Goal: Information Seeking & Learning: Learn about a topic

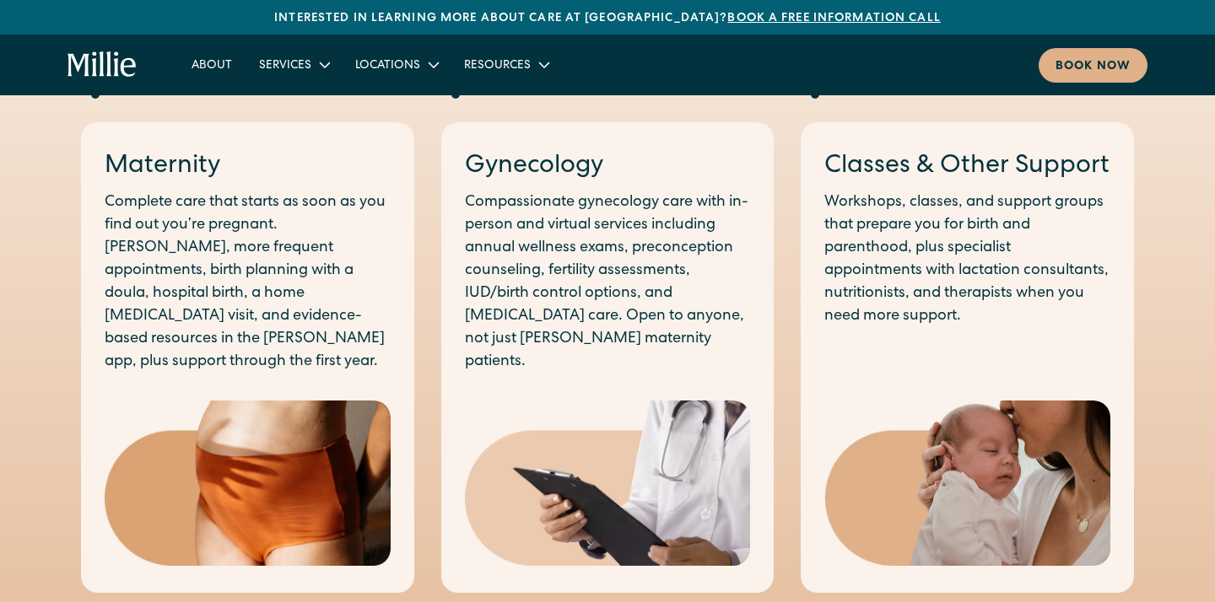
scroll to position [960, 0]
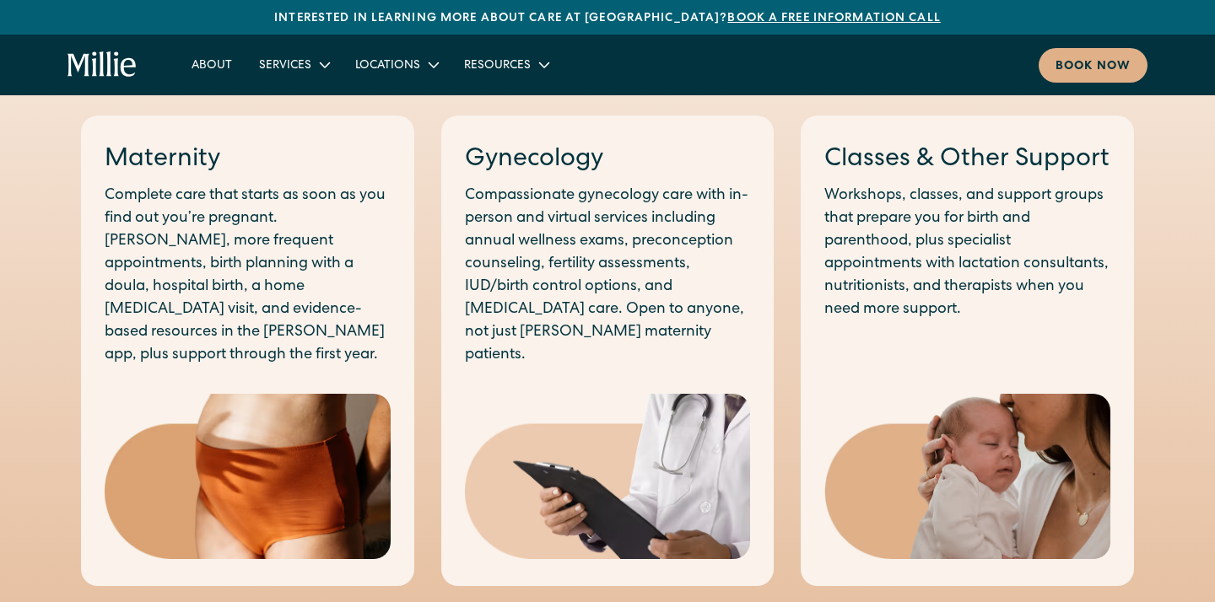
click at [601, 214] on p "Compassionate gynecology care with in-person and virtual services including ann…" at bounding box center [608, 276] width 286 height 182
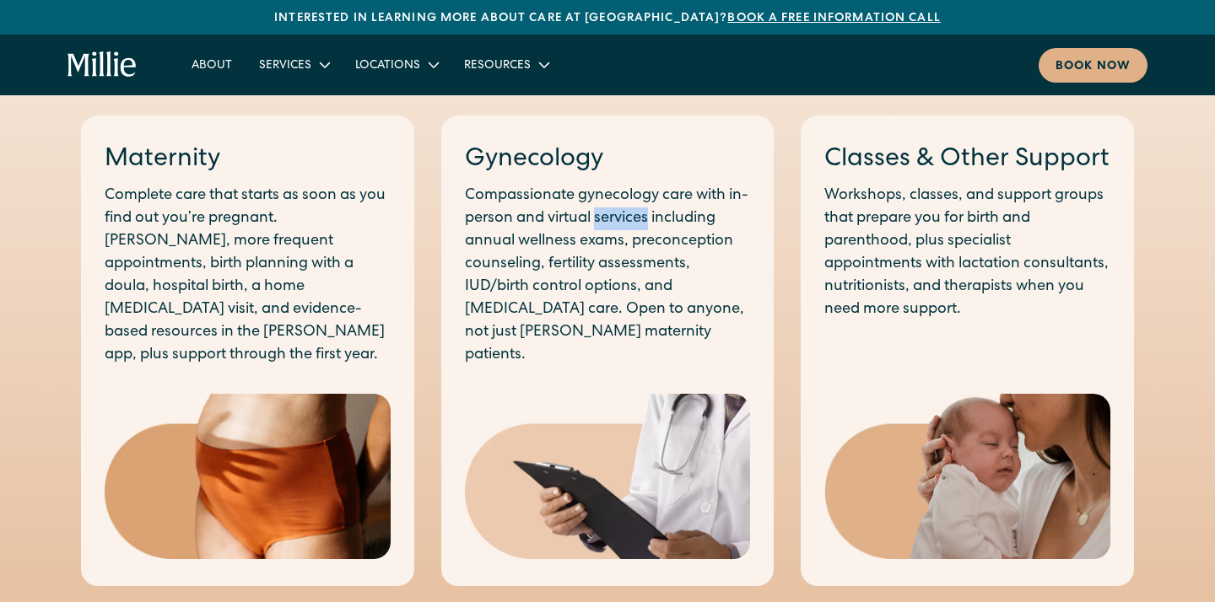
click at [601, 214] on p "Compassionate gynecology care with in-person and virtual services including ann…" at bounding box center [608, 276] width 286 height 182
click at [590, 259] on p "Compassionate gynecology care with in-person and virtual services including ann…" at bounding box center [608, 276] width 286 height 182
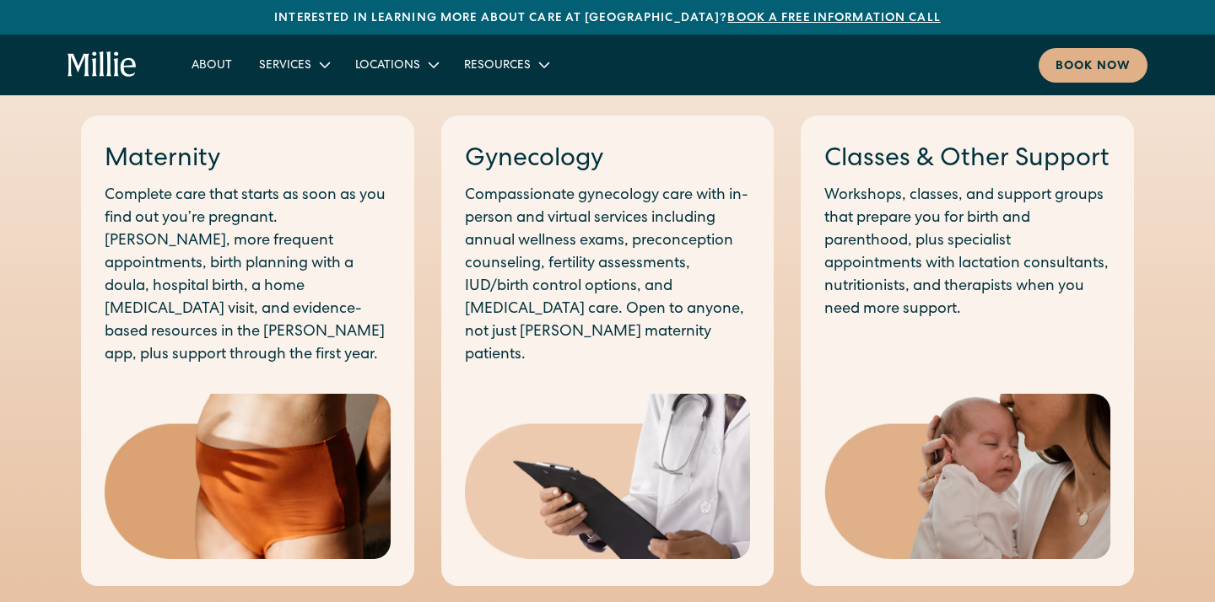
click at [590, 259] on p "Compassionate gynecology care with in-person and virtual services including ann…" at bounding box center [608, 276] width 286 height 182
click at [589, 280] on p "Compassionate gynecology care with in-person and virtual services including ann…" at bounding box center [608, 276] width 286 height 182
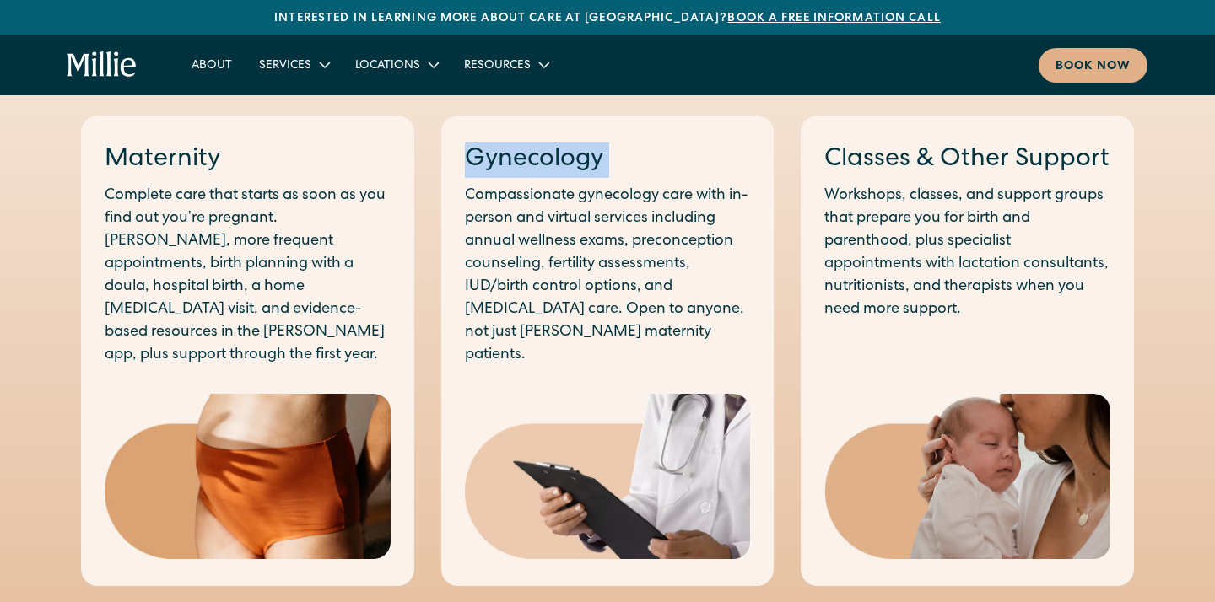
click at [589, 280] on p "Compassionate gynecology care with in-person and virtual services including ann…" at bounding box center [608, 276] width 286 height 182
click at [873, 243] on p "Workshops, classes, and support groups that prepare you for birth and parenthoo…" at bounding box center [967, 253] width 286 height 137
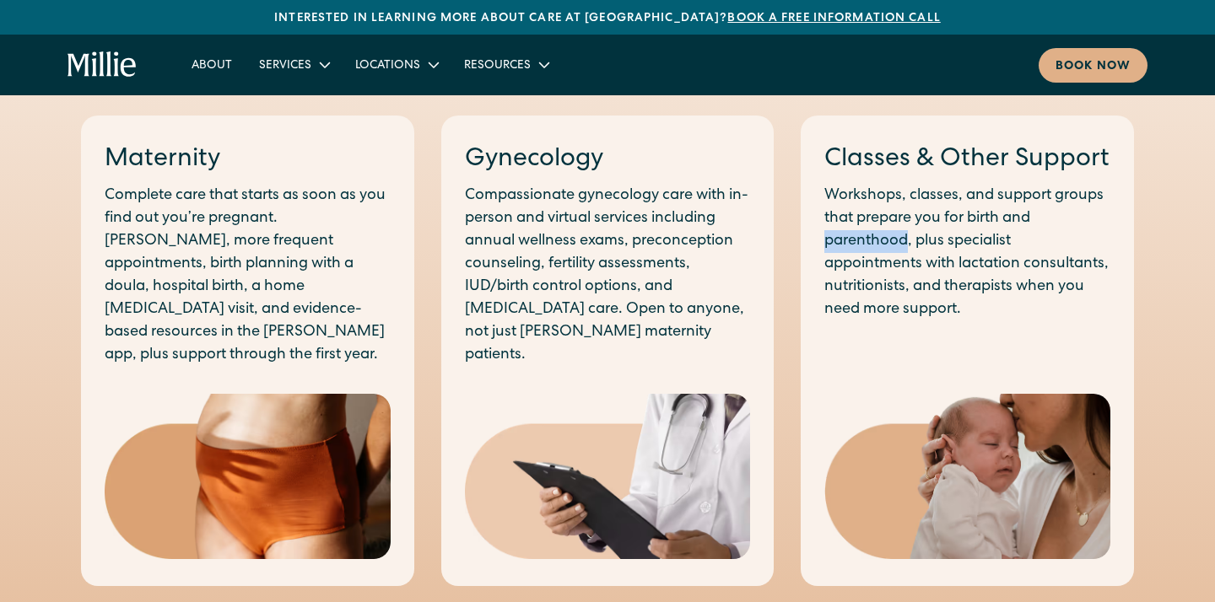
click at [873, 243] on p "Workshops, classes, and support groups that prepare you for birth and parenthoo…" at bounding box center [967, 253] width 286 height 137
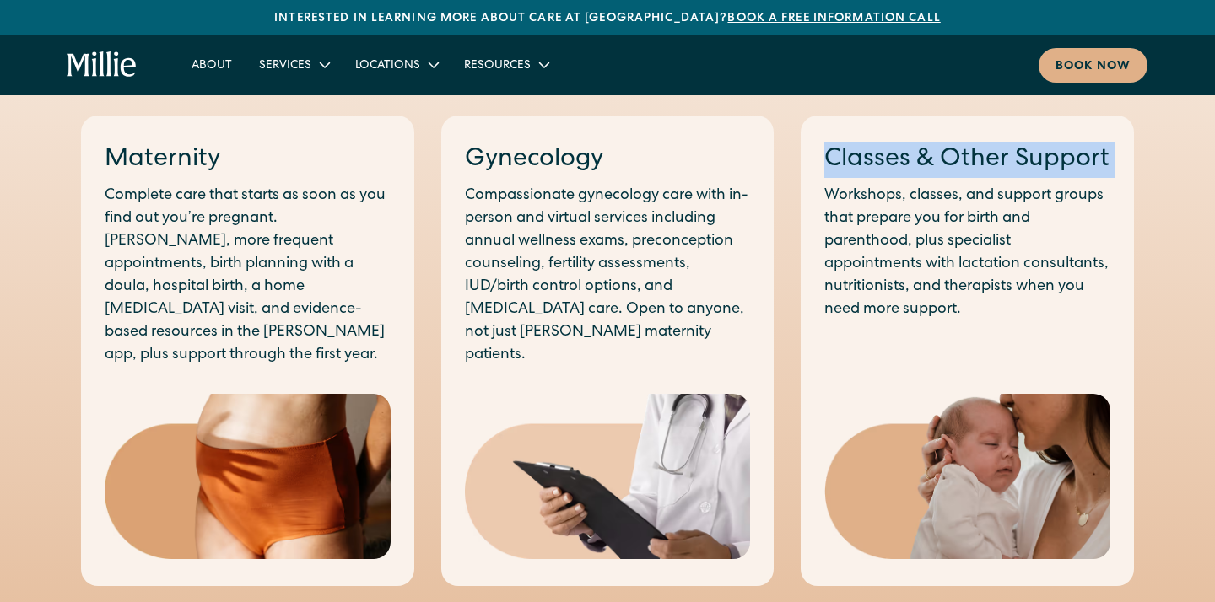
click at [572, 263] on p "Compassionate gynecology care with in-person and virtual services including ann…" at bounding box center [608, 276] width 286 height 182
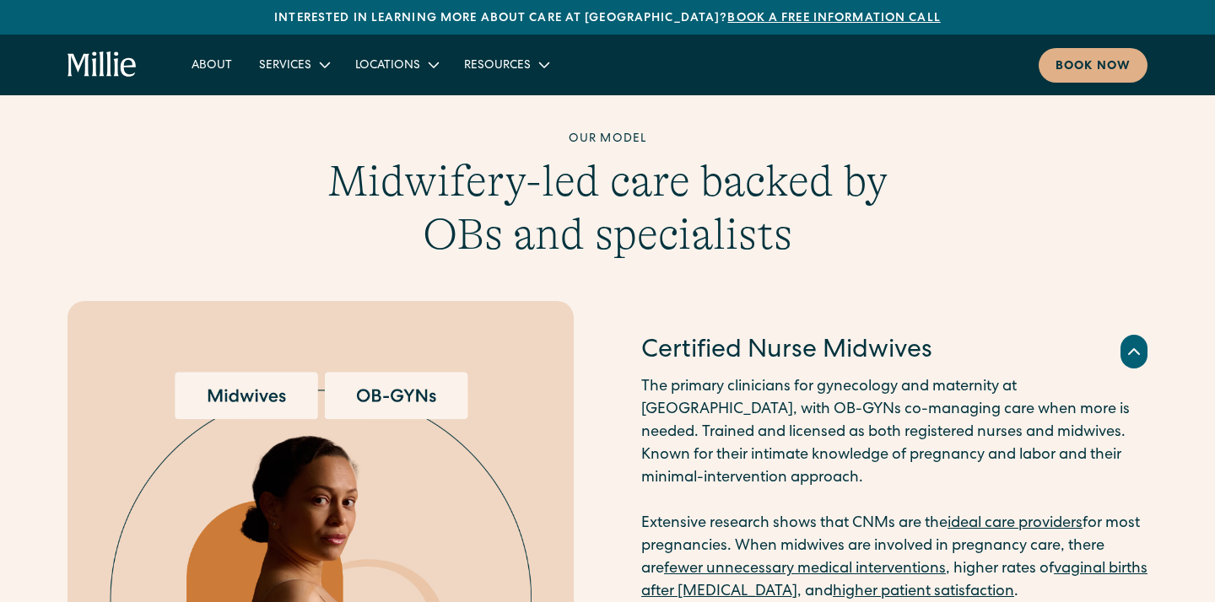
scroll to position [1685, 0]
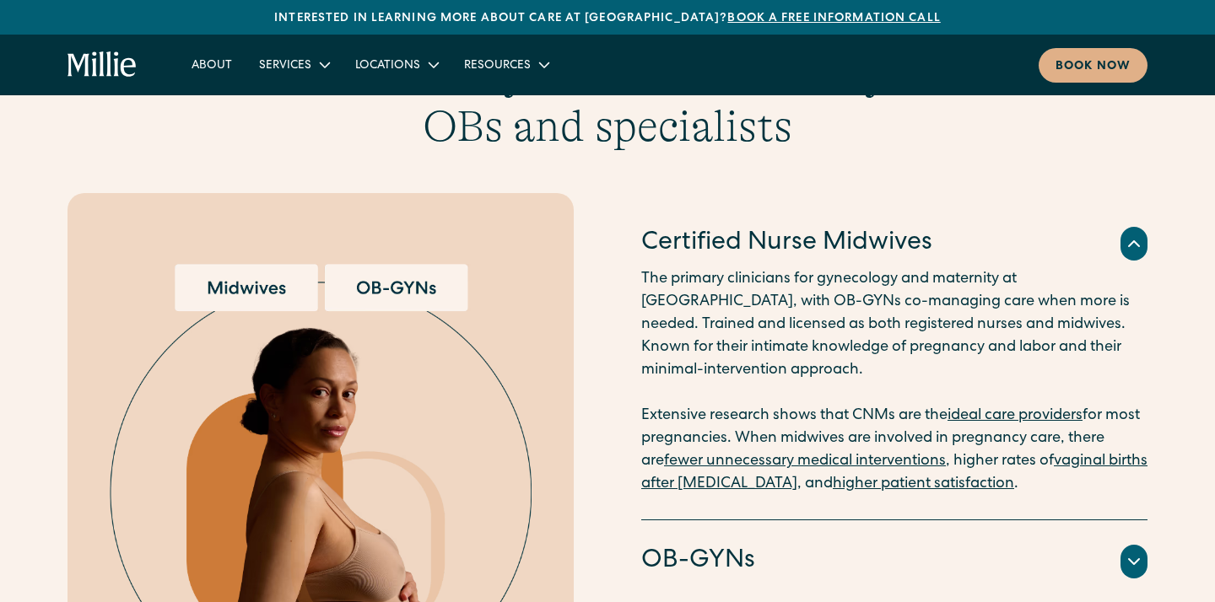
click at [665, 268] on p "The primary clinicians for gynecology and maternity at Millie, with OB-GYNs co-…" at bounding box center [894, 382] width 506 height 228
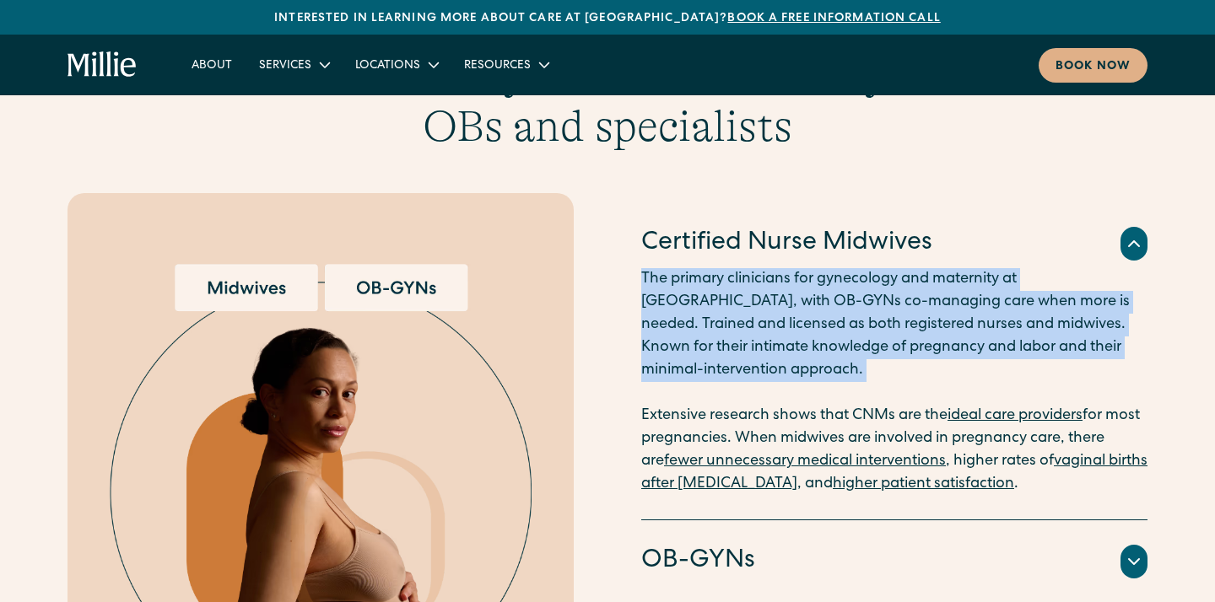
click at [665, 268] on p "The primary clinicians for gynecology and maternity at Millie, with OB-GYNs co-…" at bounding box center [894, 382] width 506 height 228
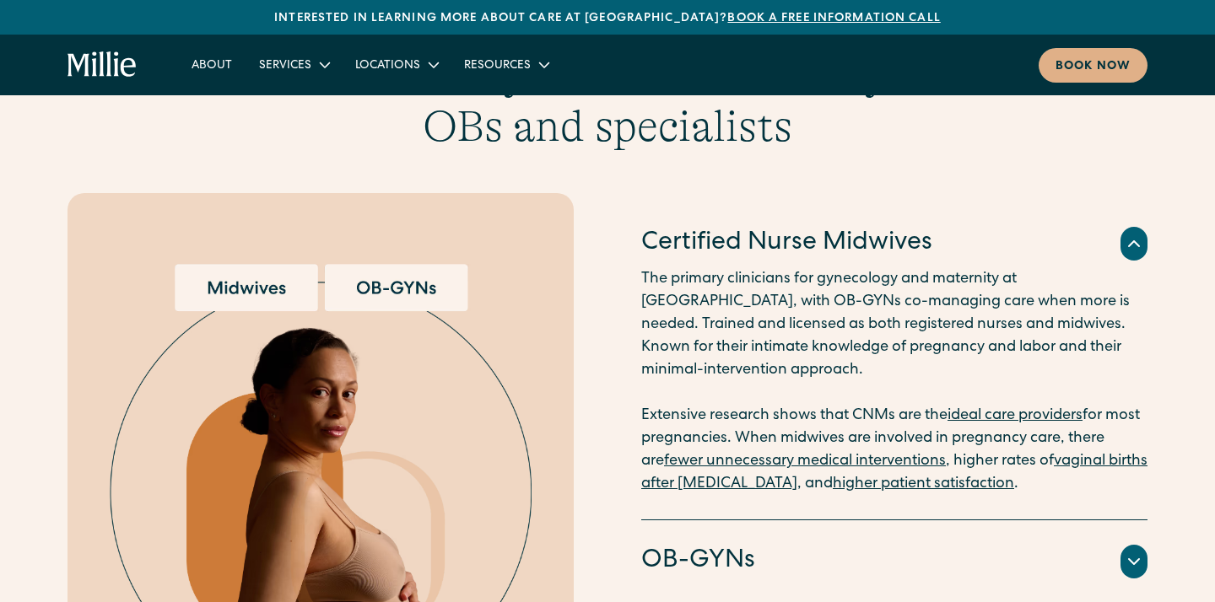
click at [665, 268] on p "The primary clinicians for gynecology and maternity at Millie, with OB-GYNs co-…" at bounding box center [894, 382] width 506 height 228
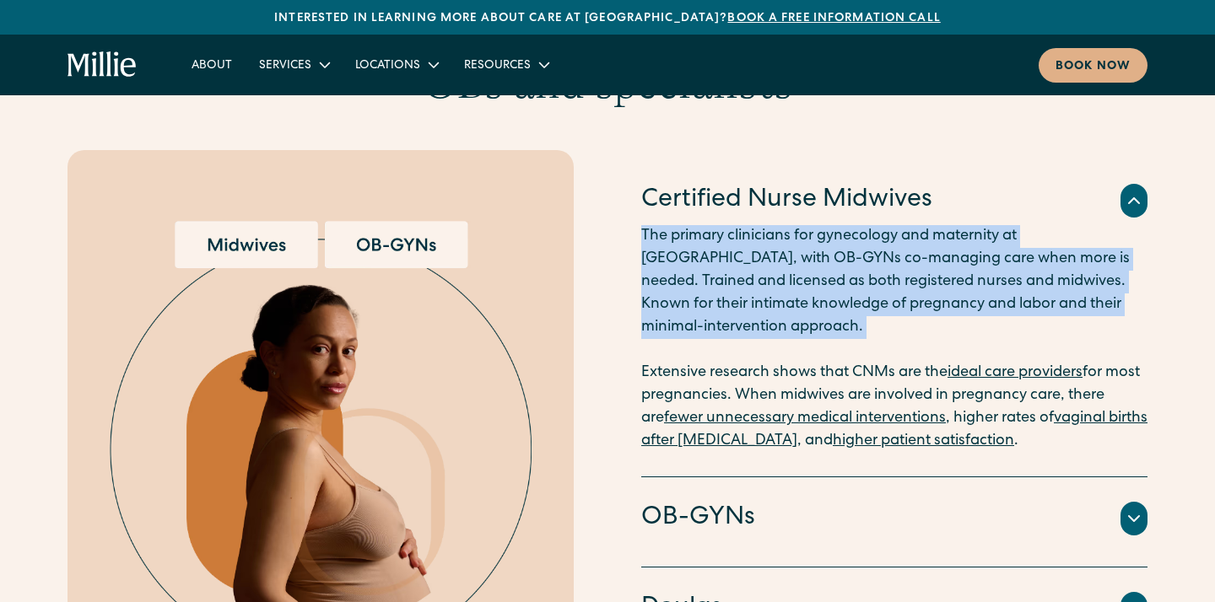
scroll to position [1731, 0]
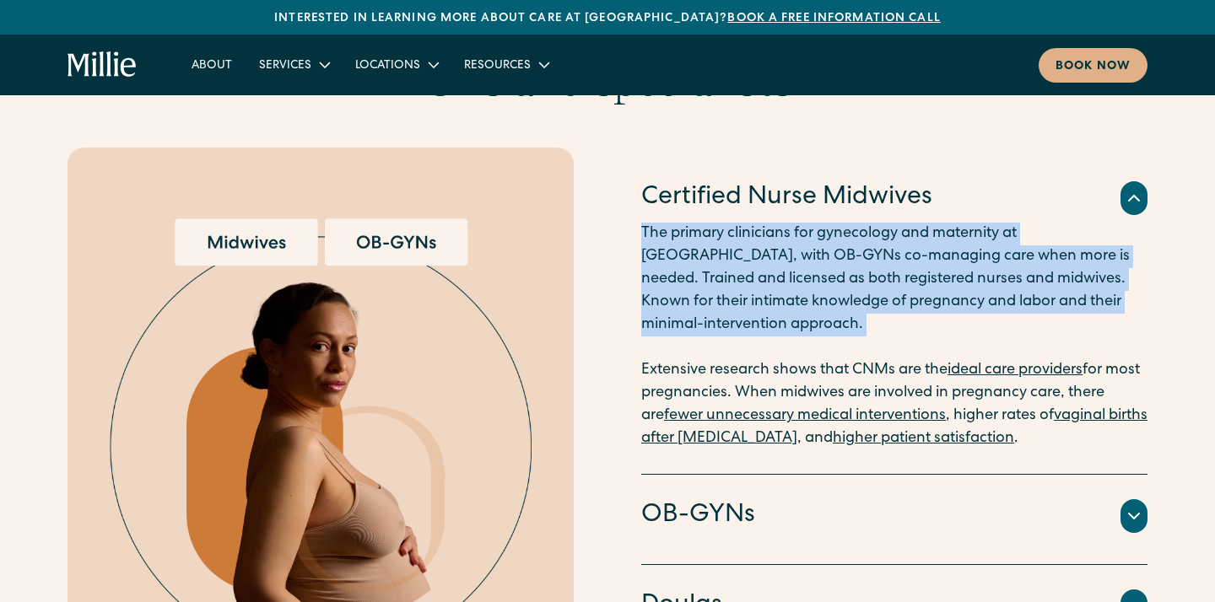
click at [744, 260] on p "The primary clinicians for gynecology and maternity at Millie, with OB-GYNs co-…" at bounding box center [894, 337] width 506 height 228
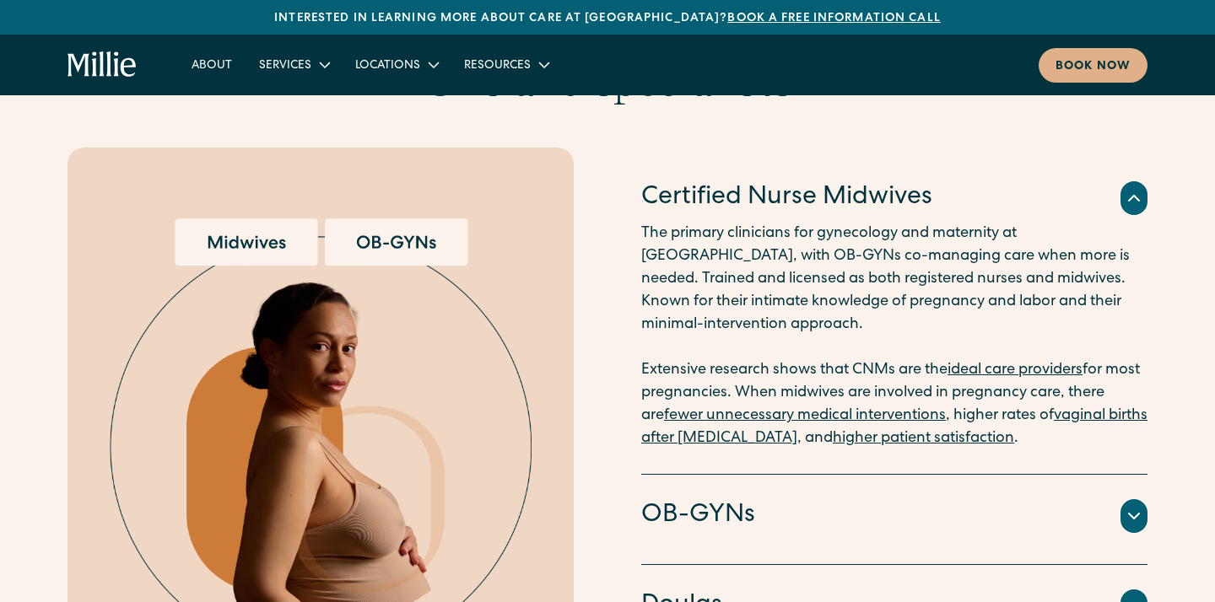
click at [744, 260] on p "The primary clinicians for gynecology and maternity at Millie, with OB-GYNs co-…" at bounding box center [894, 337] width 506 height 228
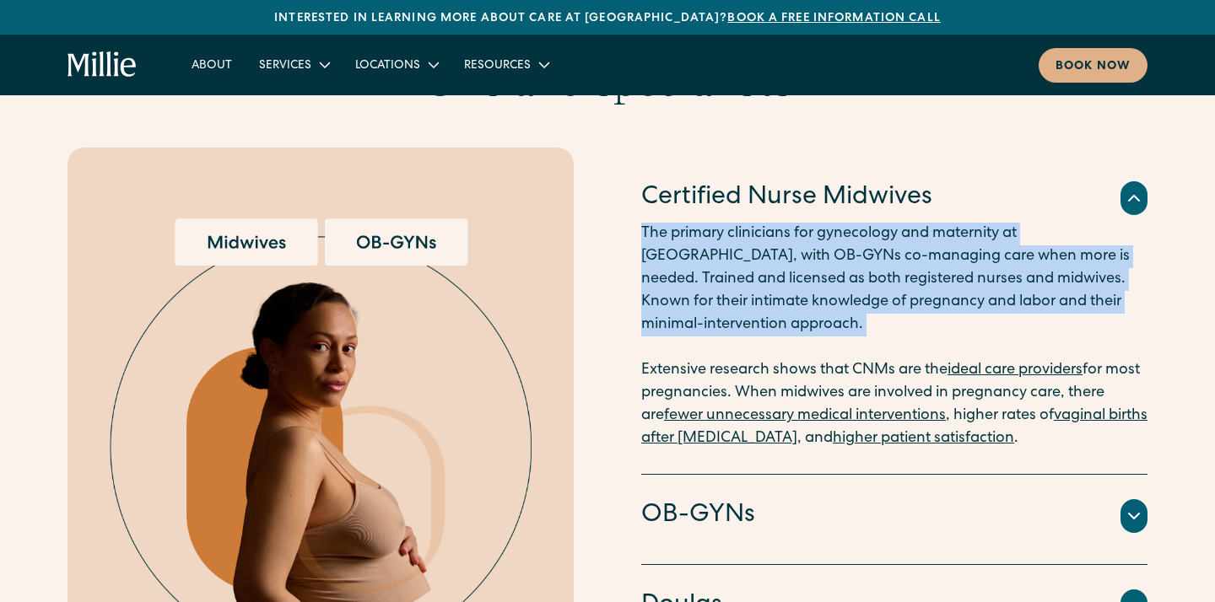
click at [744, 260] on p "The primary clinicians for gynecology and maternity at Millie, with OB-GYNs co-…" at bounding box center [894, 337] width 506 height 228
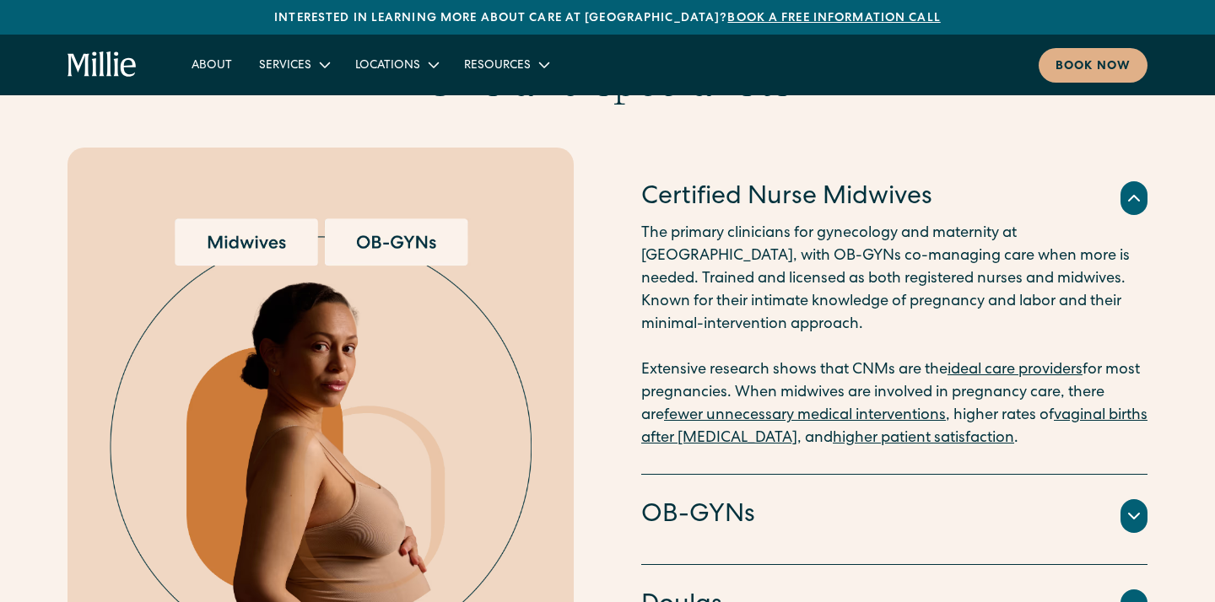
click at [744, 260] on p "The primary clinicians for gynecology and maternity at Millie, with OB-GYNs co-…" at bounding box center [894, 337] width 506 height 228
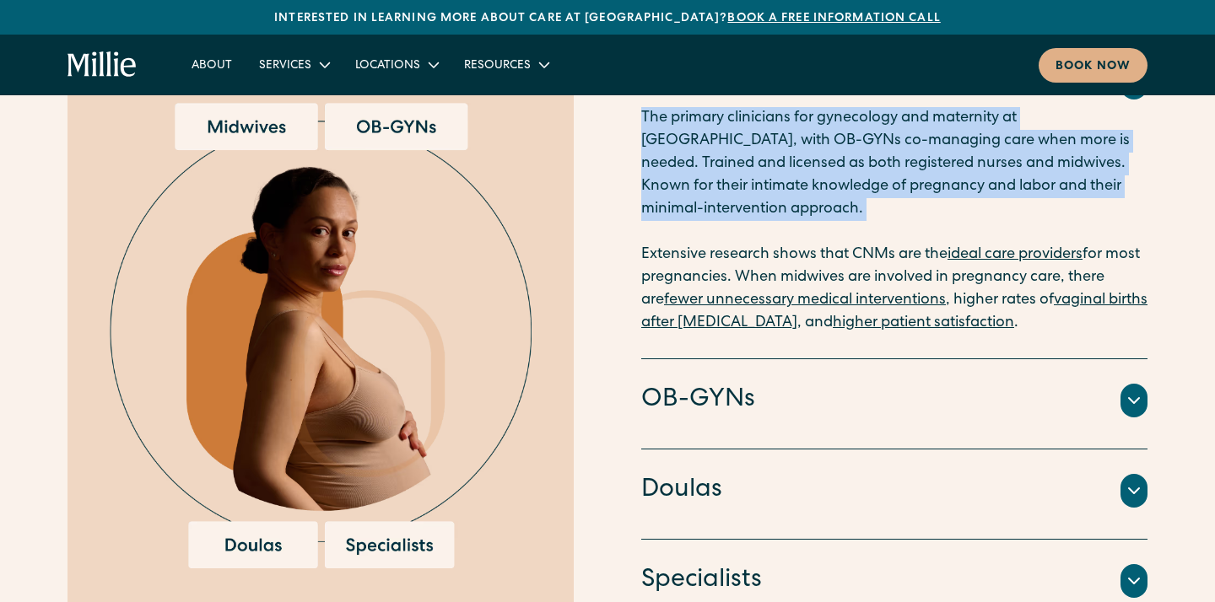
scroll to position [1862, 0]
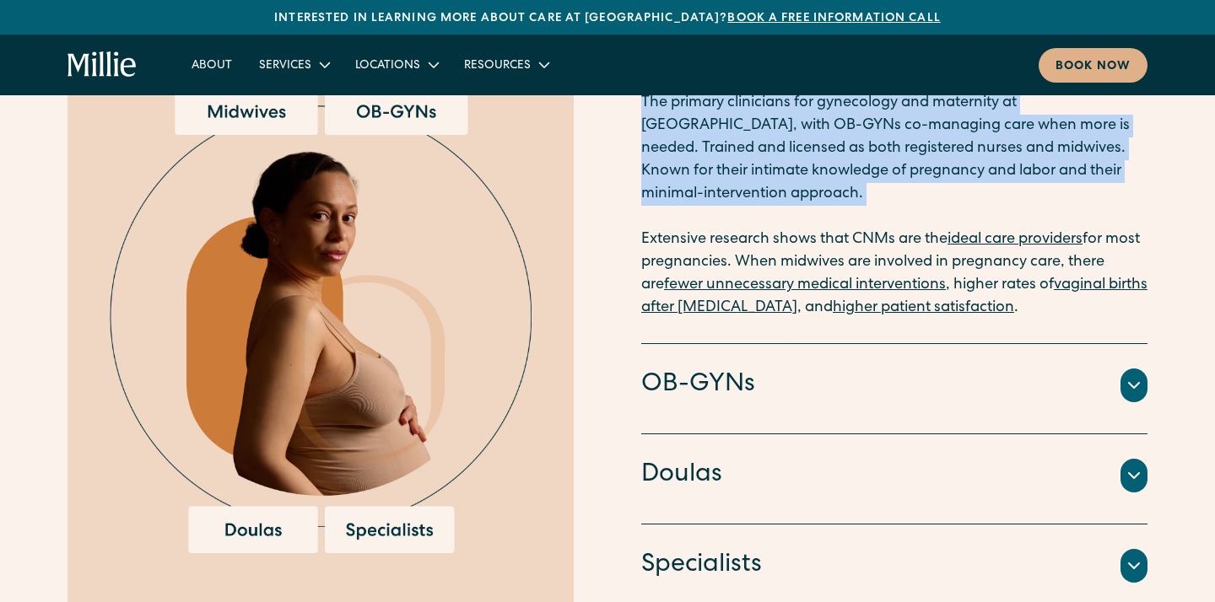
click at [746, 368] on h4 "OB-GYNs" at bounding box center [698, 385] width 114 height 35
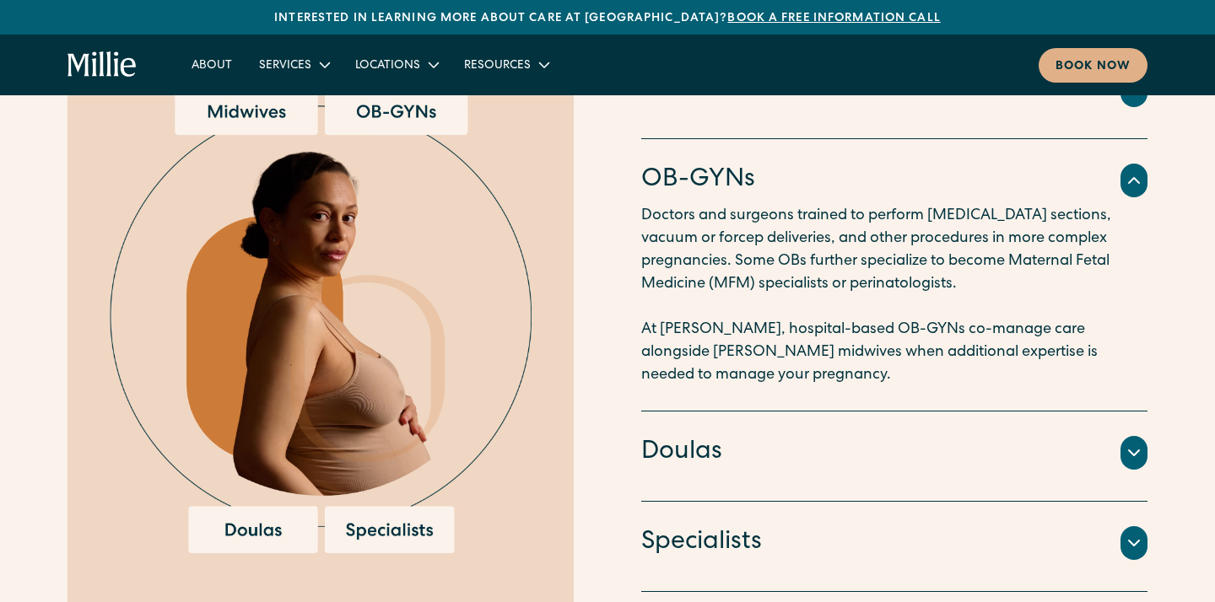
click at [742, 435] on div "Doulas" at bounding box center [894, 452] width 506 height 35
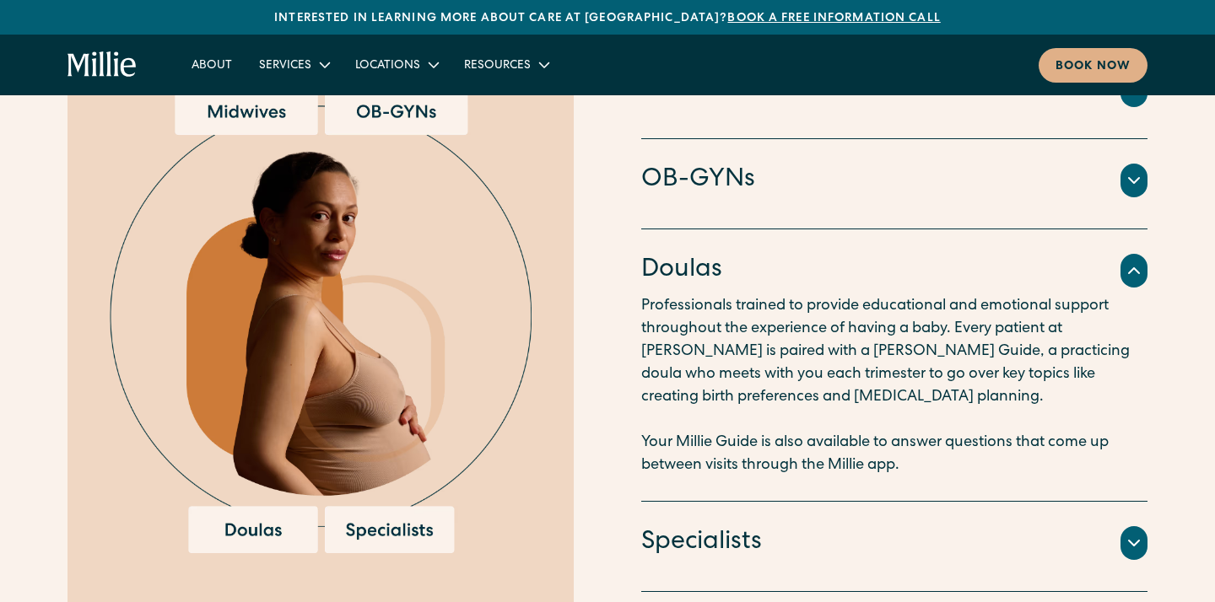
click at [732, 502] on div "Specialists An integrated team of lactation consultants, nutritionists, therapi…" at bounding box center [894, 547] width 506 height 90
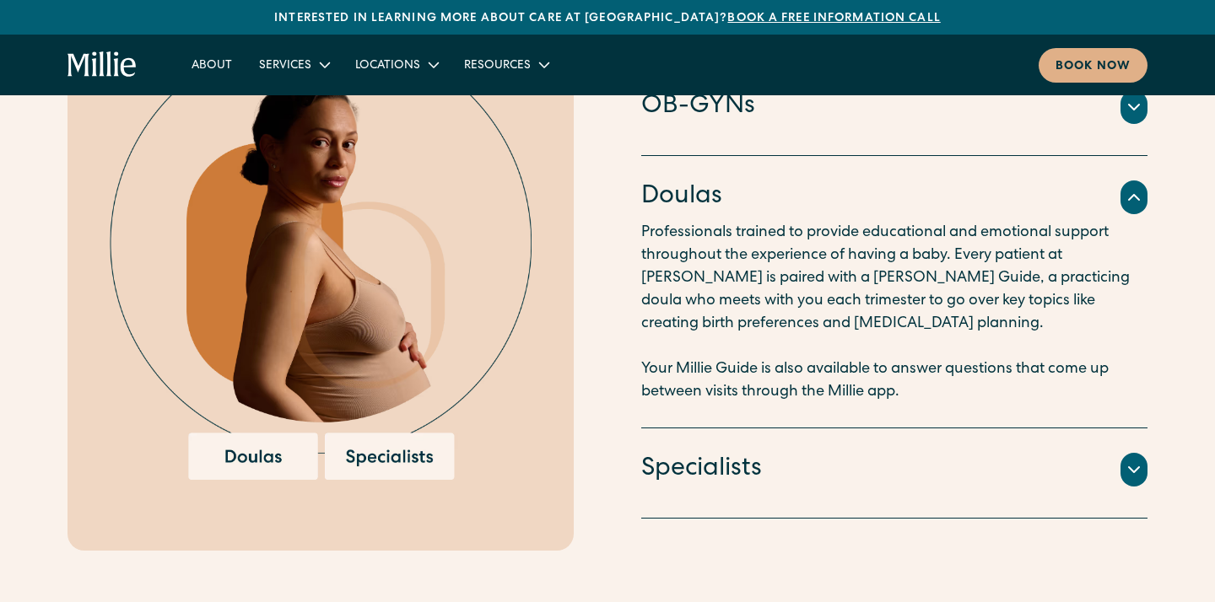
scroll to position [1866, 0]
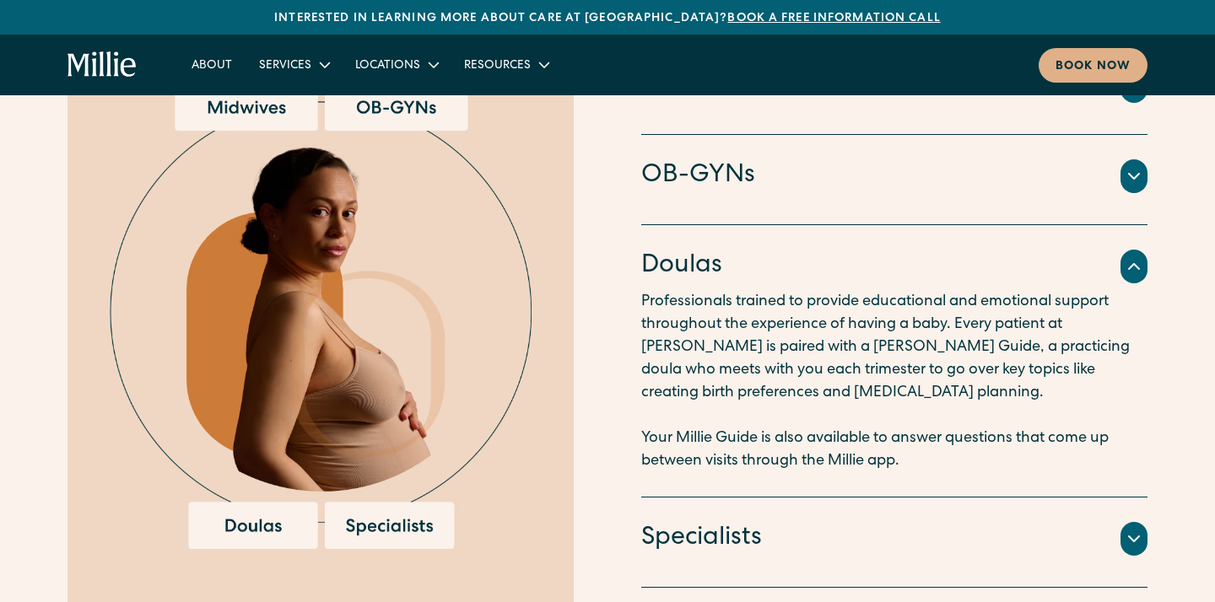
click at [1135, 256] on icon at bounding box center [1134, 266] width 20 height 20
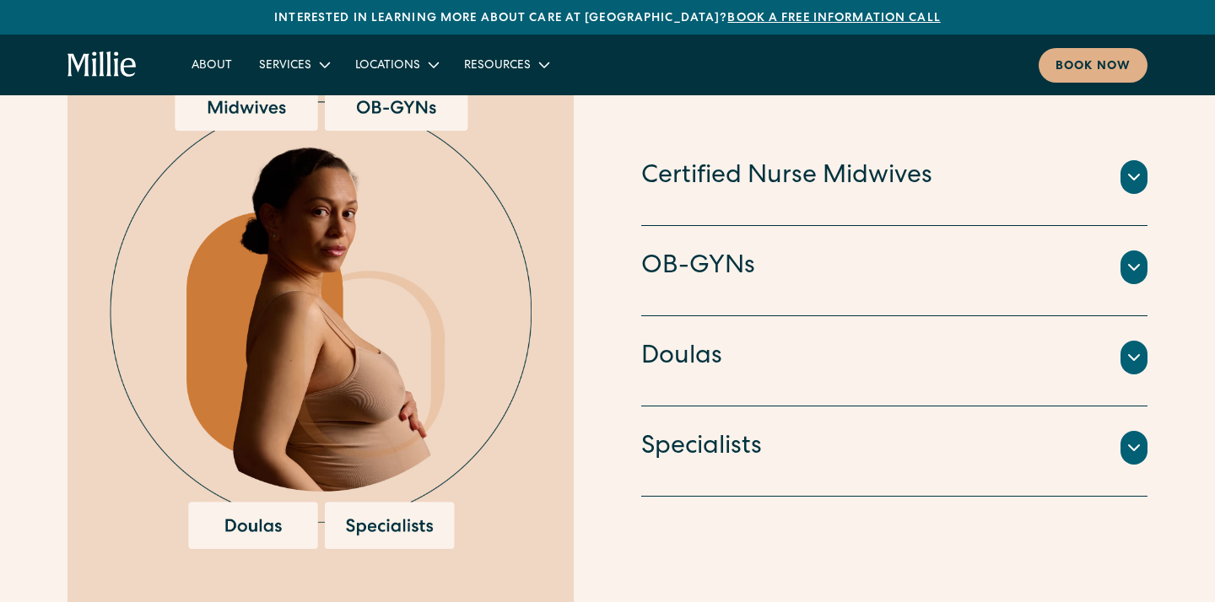
click at [1121, 436] on div "Specialists" at bounding box center [894, 447] width 506 height 35
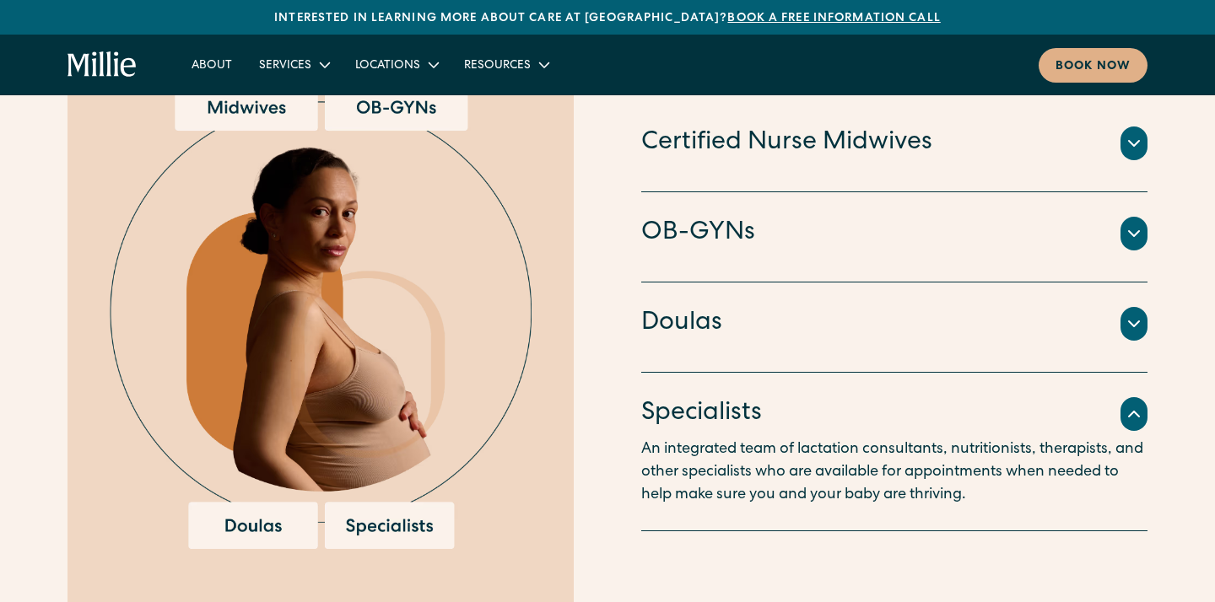
click at [1145, 402] on div "Specialists" at bounding box center [894, 413] width 506 height 35
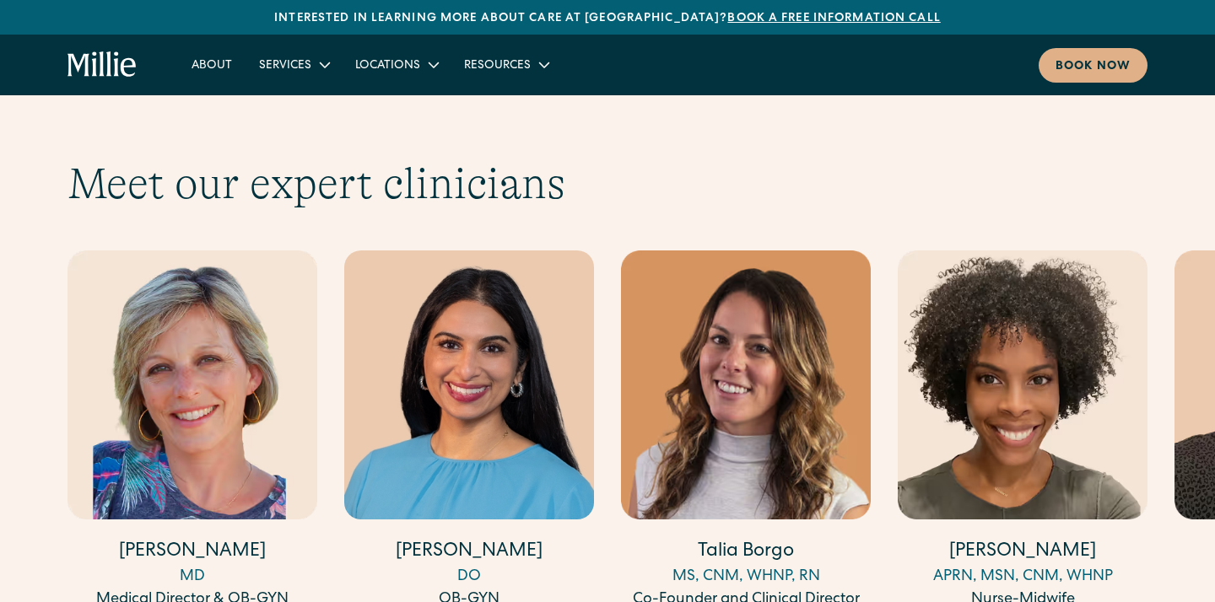
scroll to position [4590, 0]
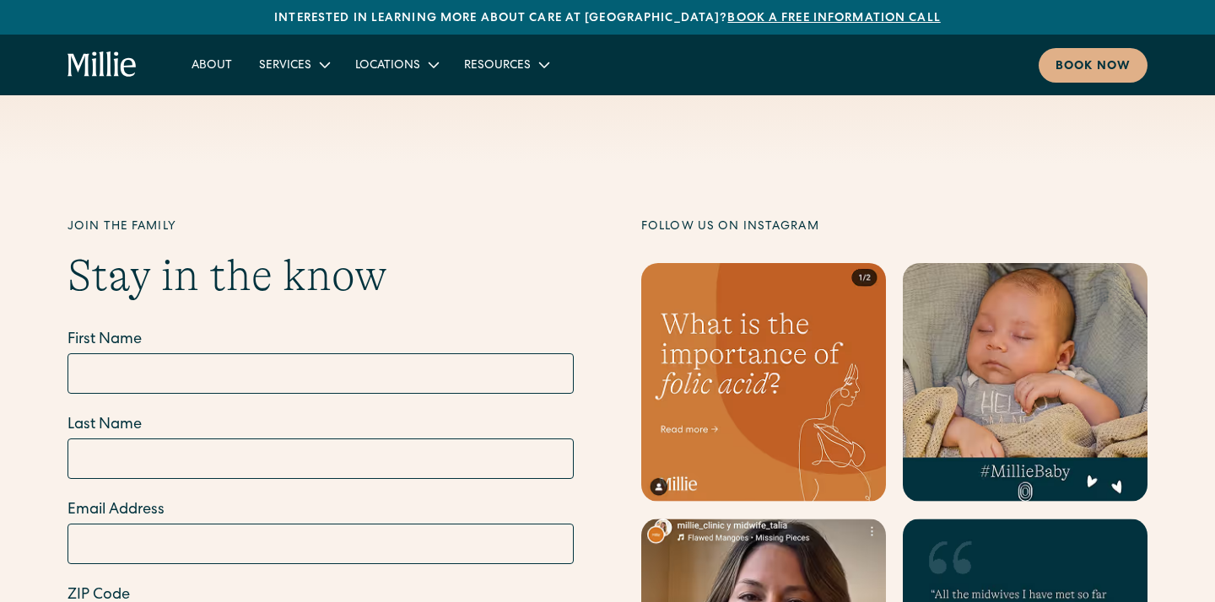
scroll to position [6934, 0]
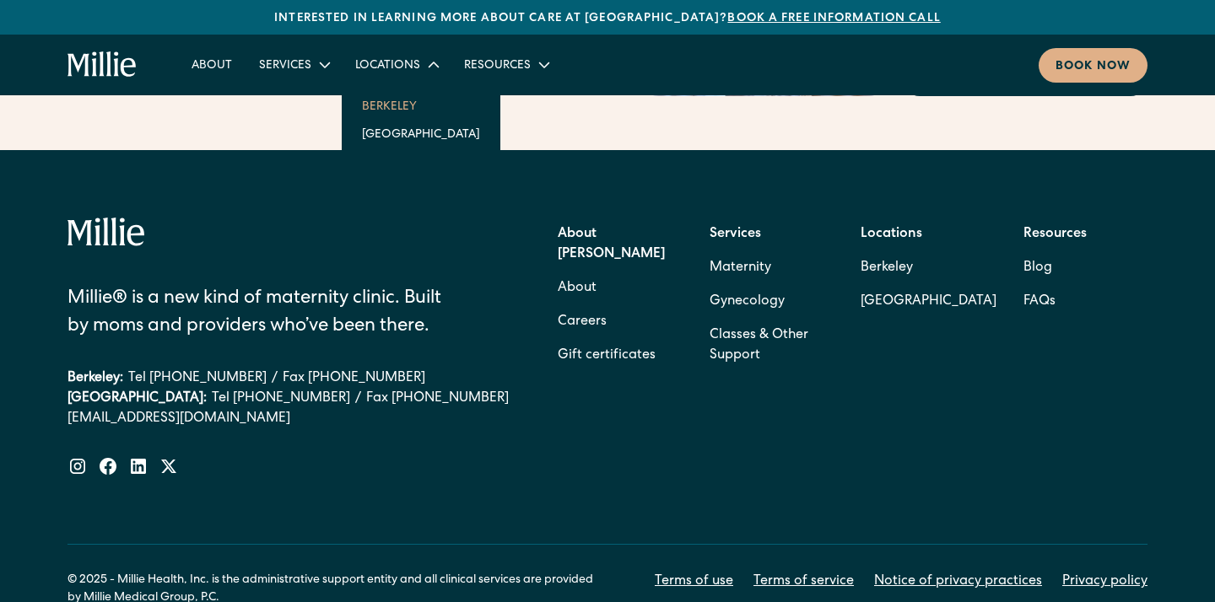
click at [398, 105] on link "Berkeley" at bounding box center [420, 106] width 145 height 28
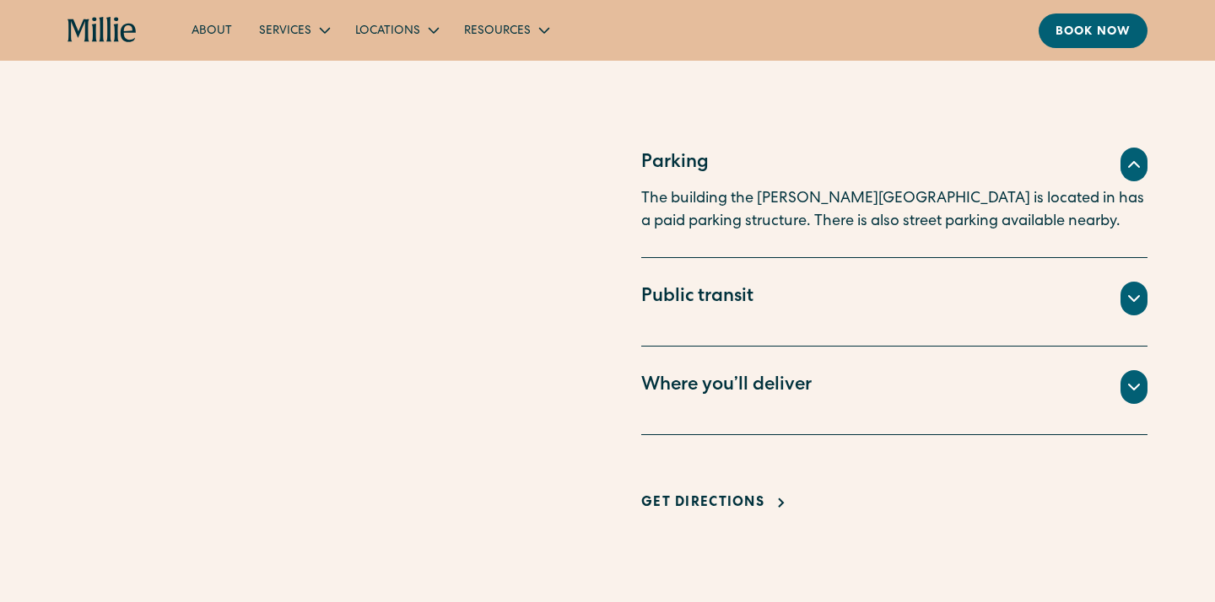
scroll to position [1117, 0]
click at [1131, 148] on div at bounding box center [1133, 163] width 27 height 34
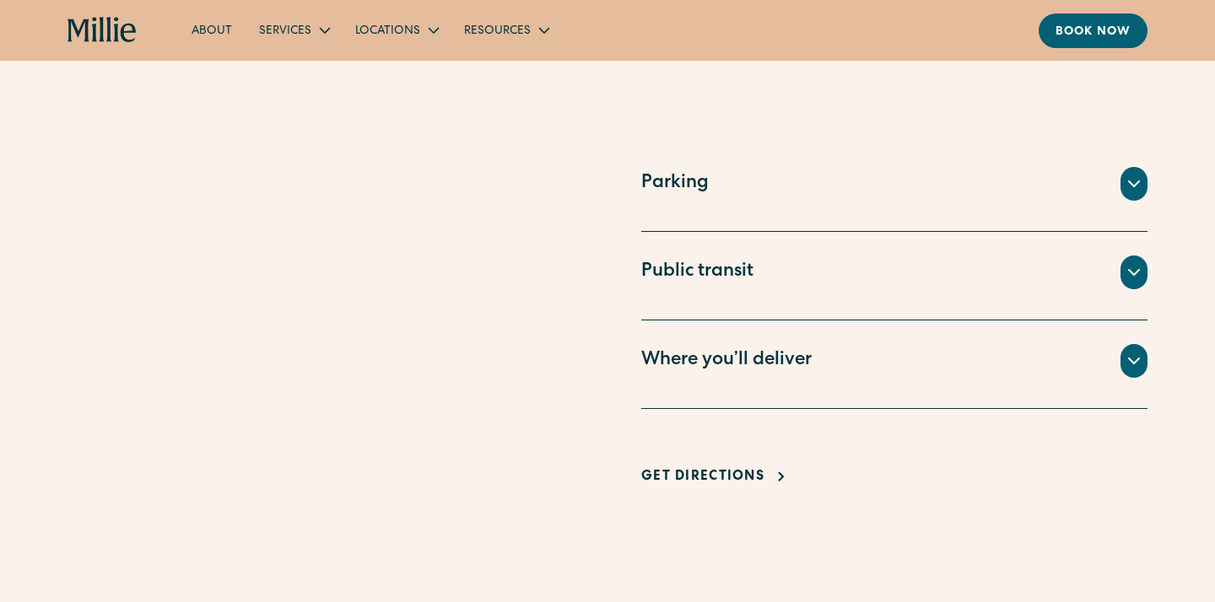
click at [1136, 265] on icon at bounding box center [1134, 272] width 20 height 20
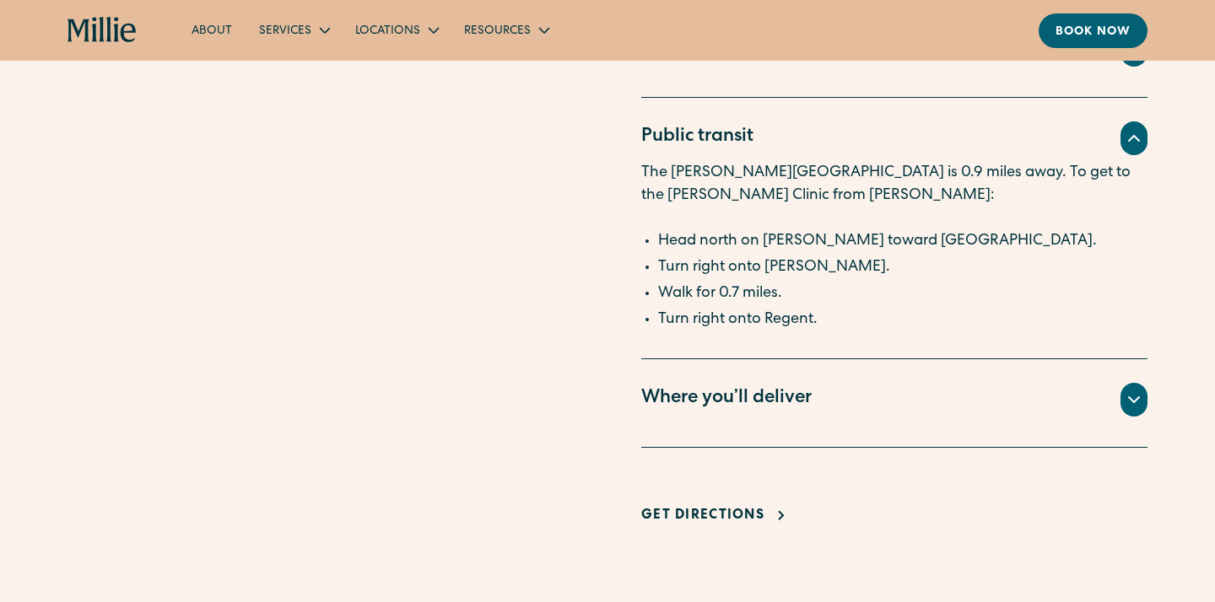
scroll to position [1250, 0]
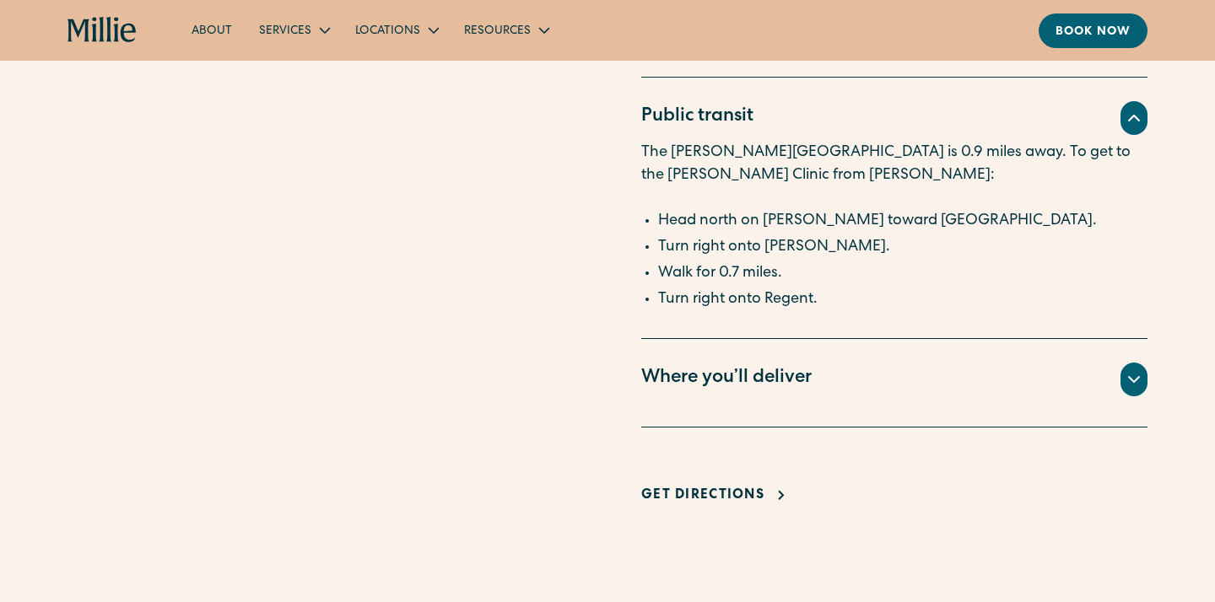
click at [1136, 384] on icon at bounding box center [1134, 379] width 20 height 20
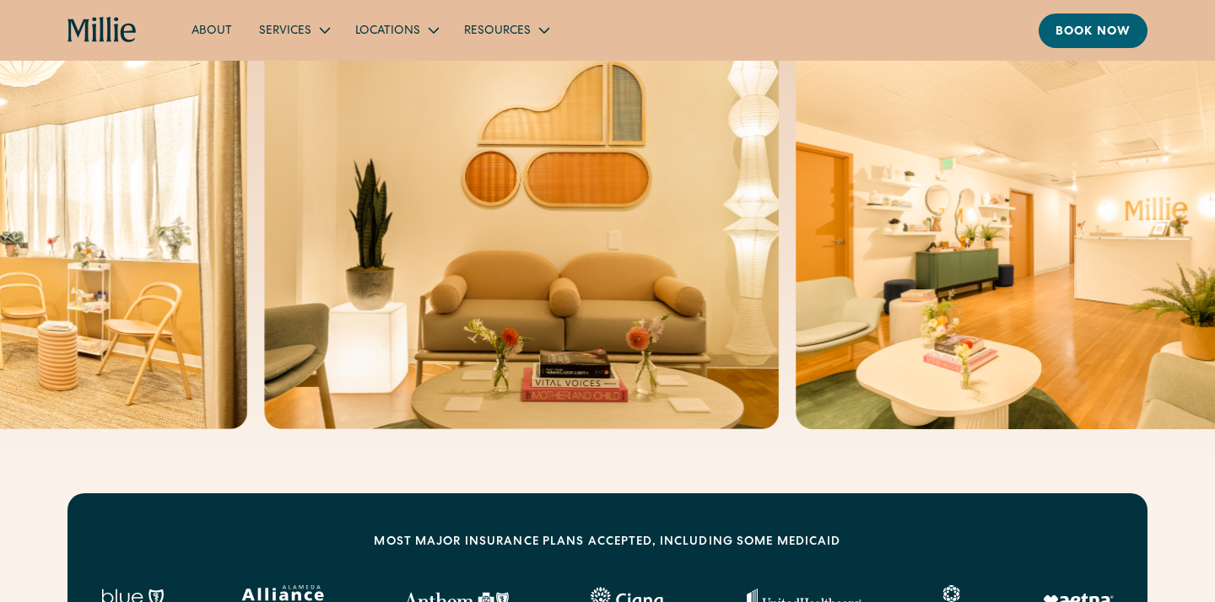
scroll to position [0, 0]
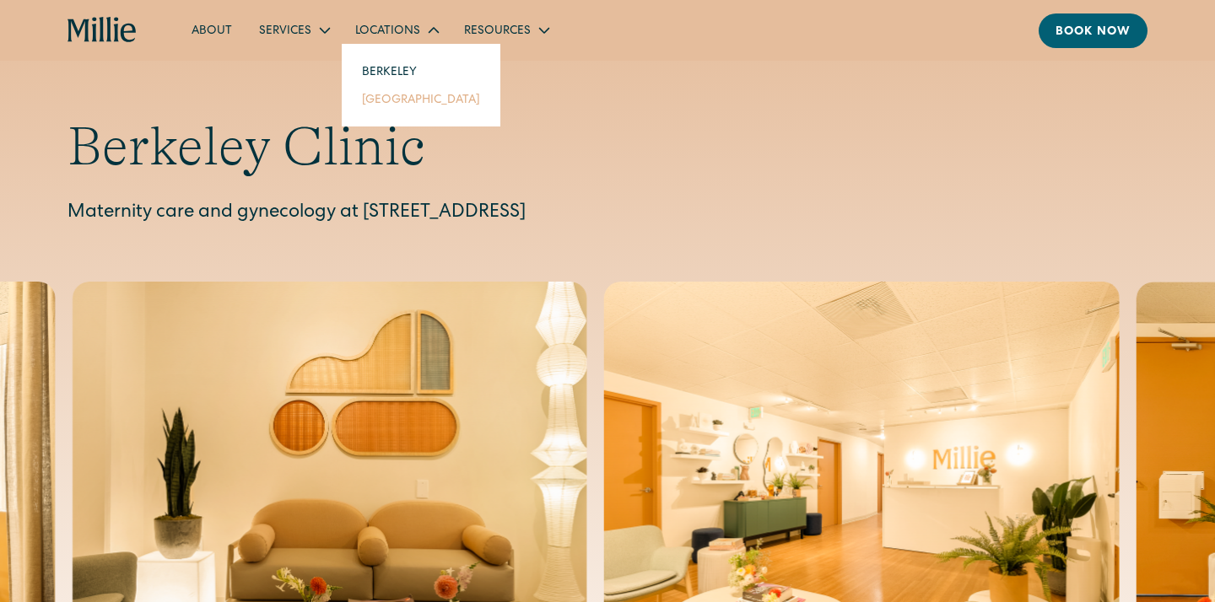
click at [391, 101] on link "[GEOGRAPHIC_DATA]" at bounding box center [420, 99] width 145 height 28
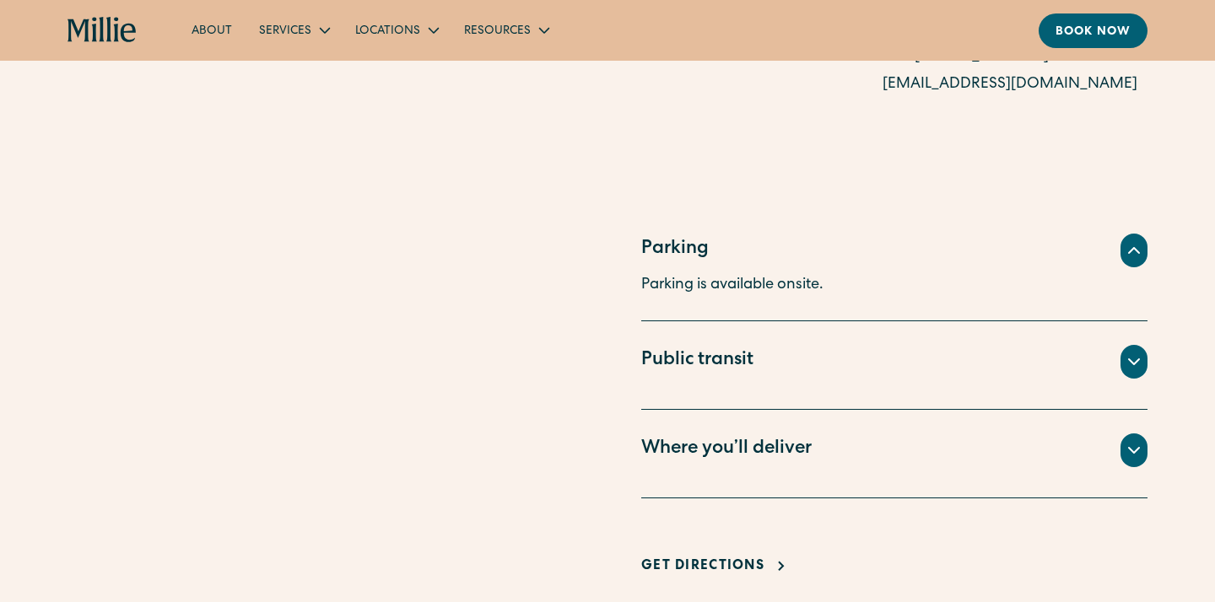
scroll to position [1177, 0]
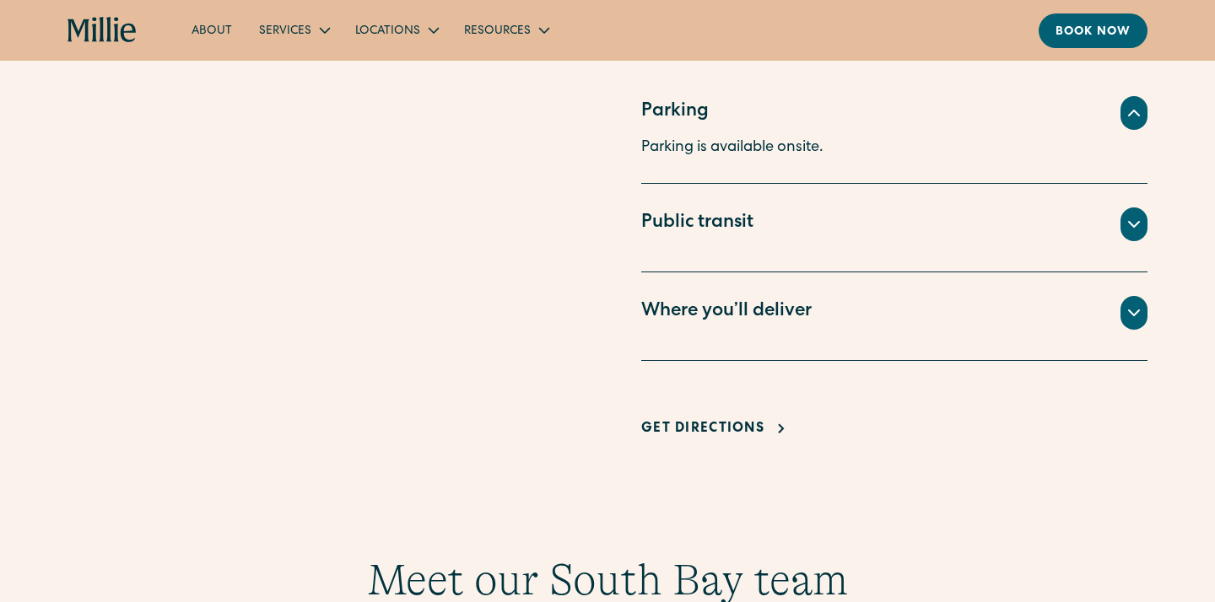
click at [806, 225] on div "Public transit" at bounding box center [894, 225] width 506 height 34
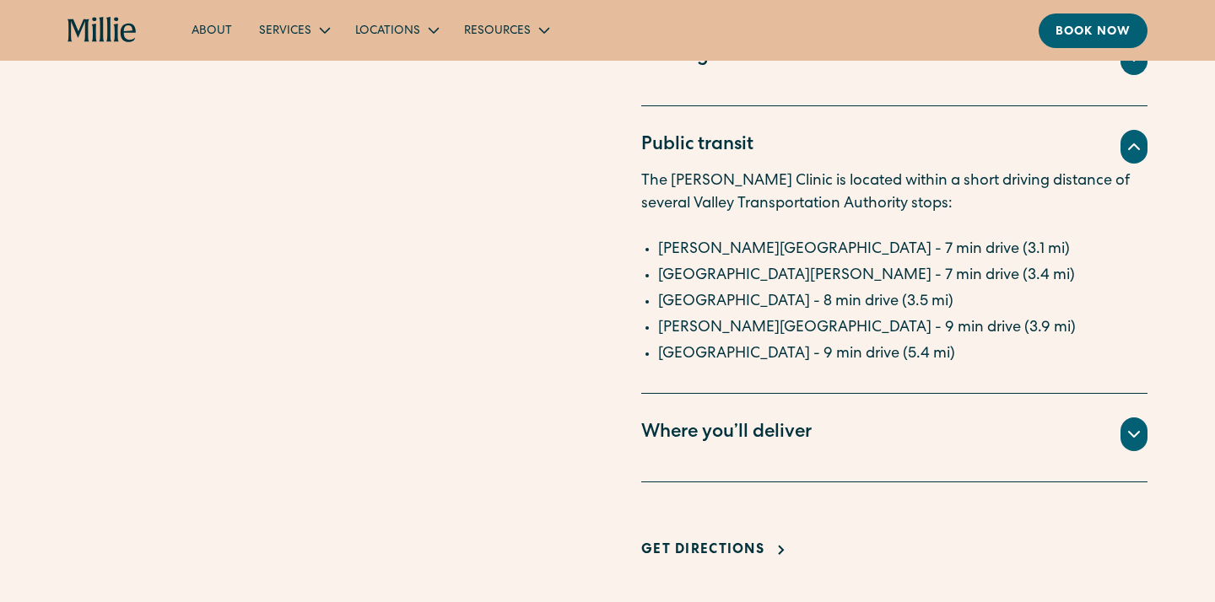
scroll to position [1241, 0]
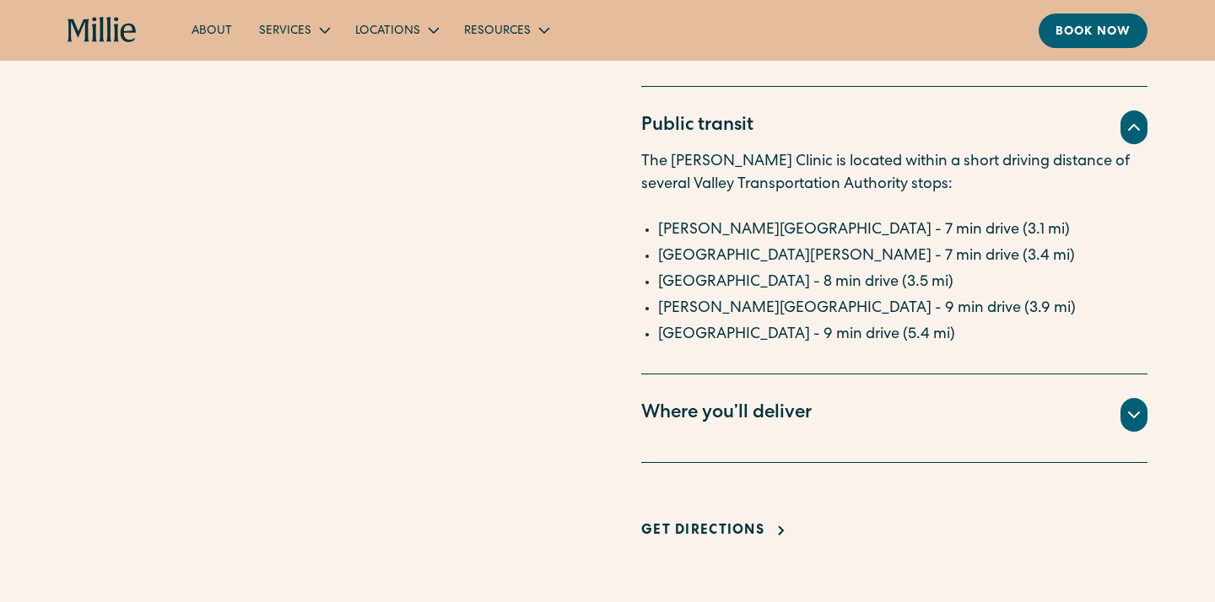
click at [819, 414] on div "Where you’ll deliver" at bounding box center [894, 415] width 506 height 34
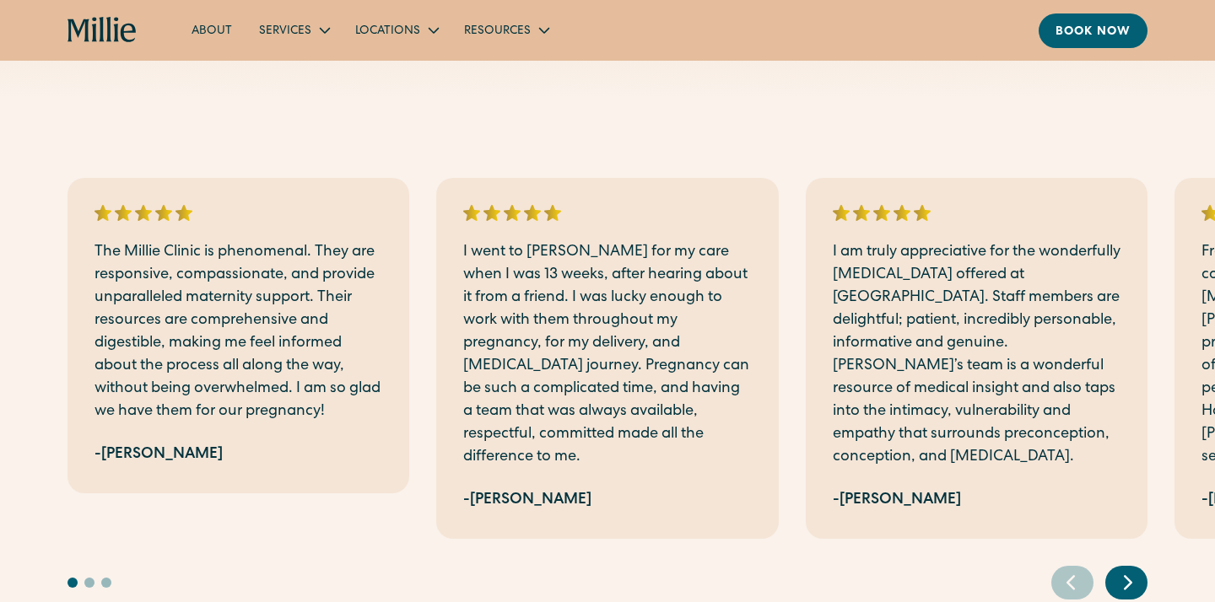
scroll to position [2982, 0]
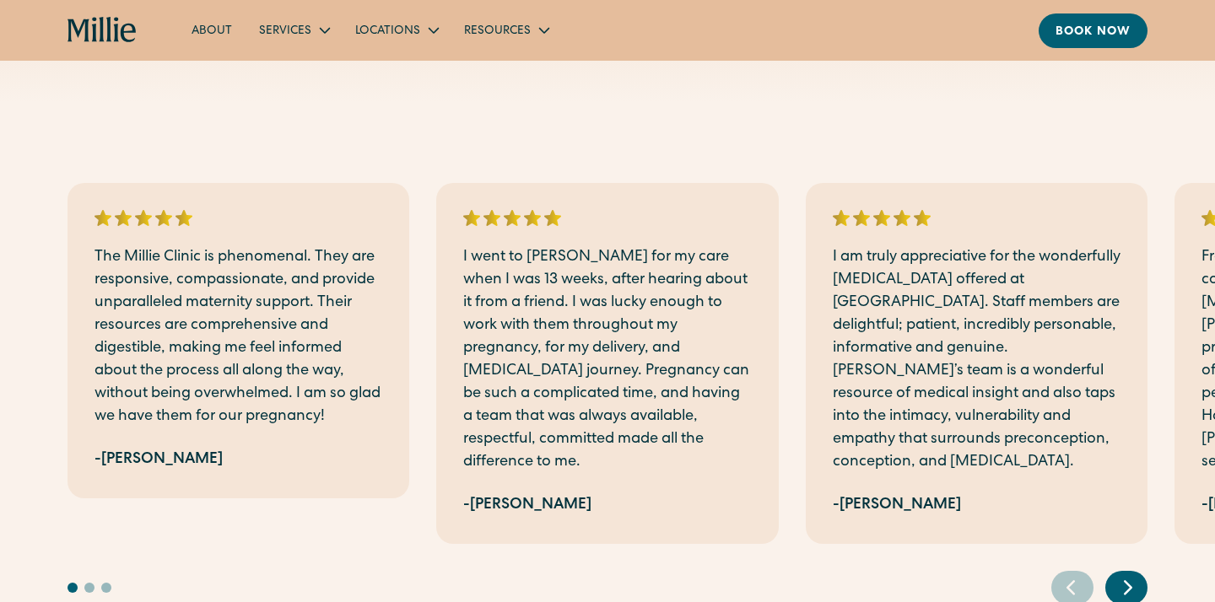
click at [1135, 593] on icon "Next slide" at bounding box center [1127, 587] width 25 height 26
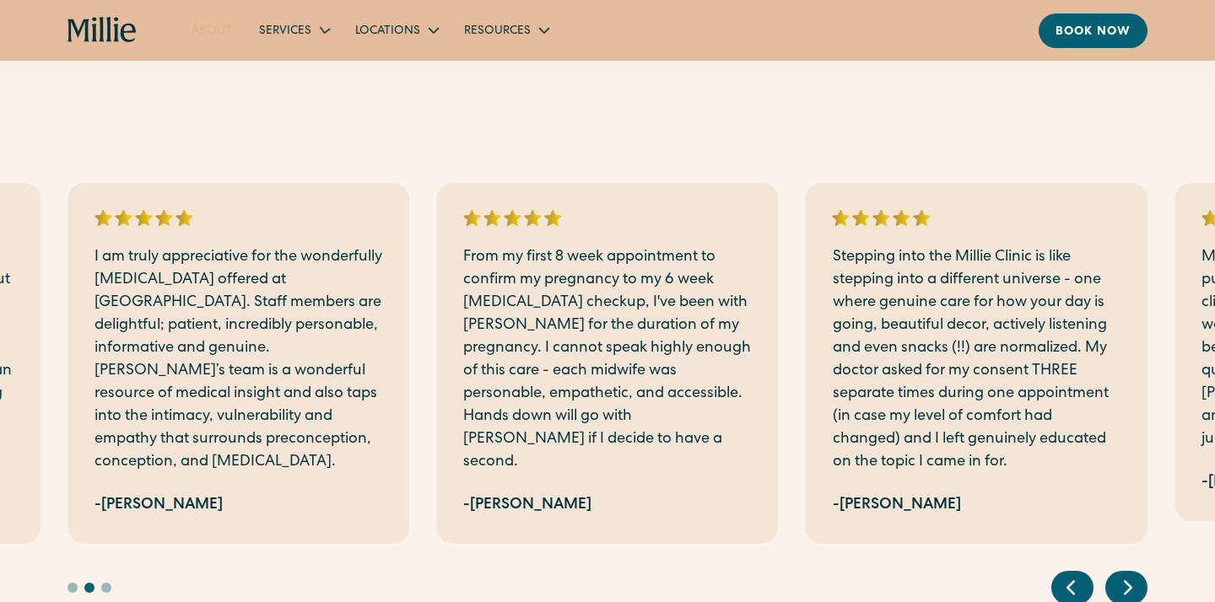
click at [223, 28] on link "About" at bounding box center [211, 30] width 67 height 28
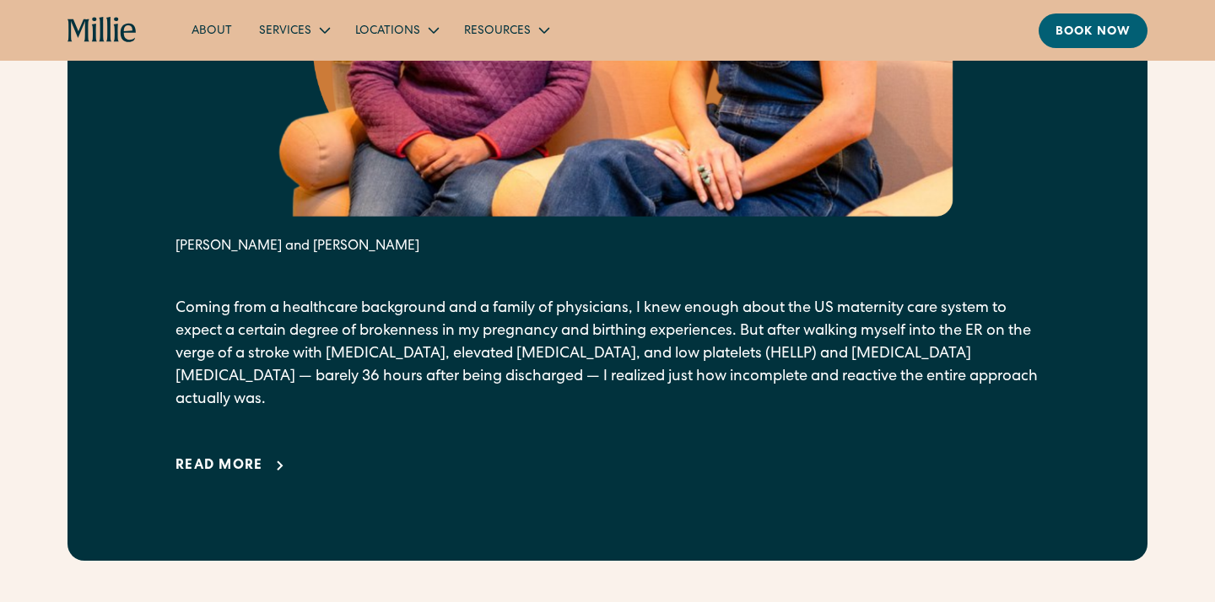
scroll to position [1138, 0]
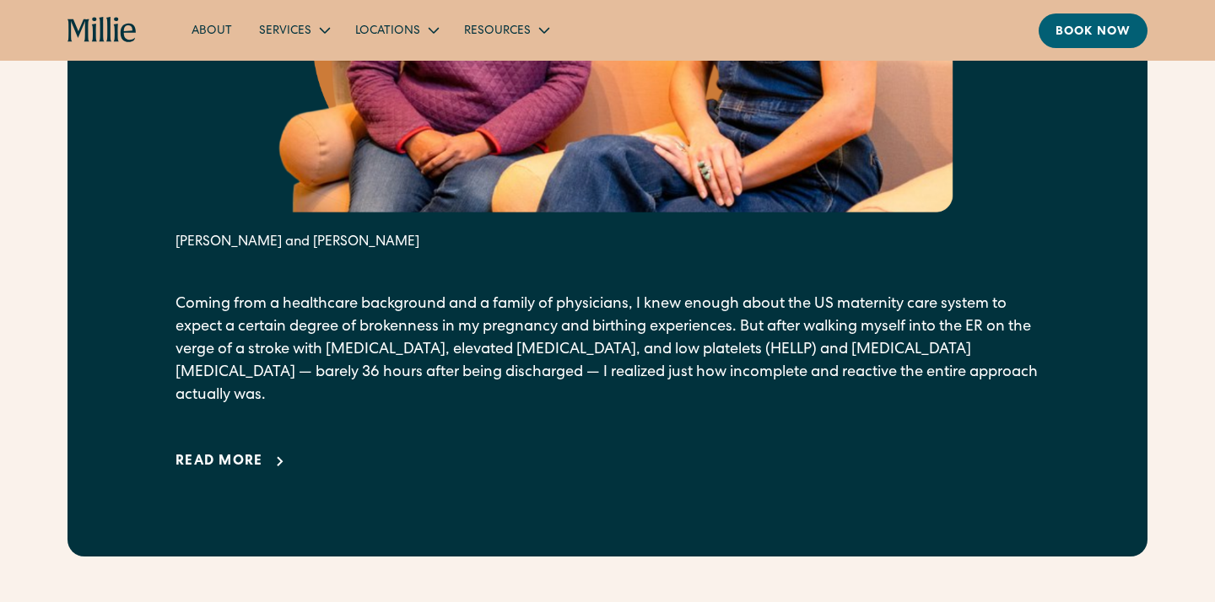
click at [235, 452] on div "Read more" at bounding box center [219, 462] width 88 height 20
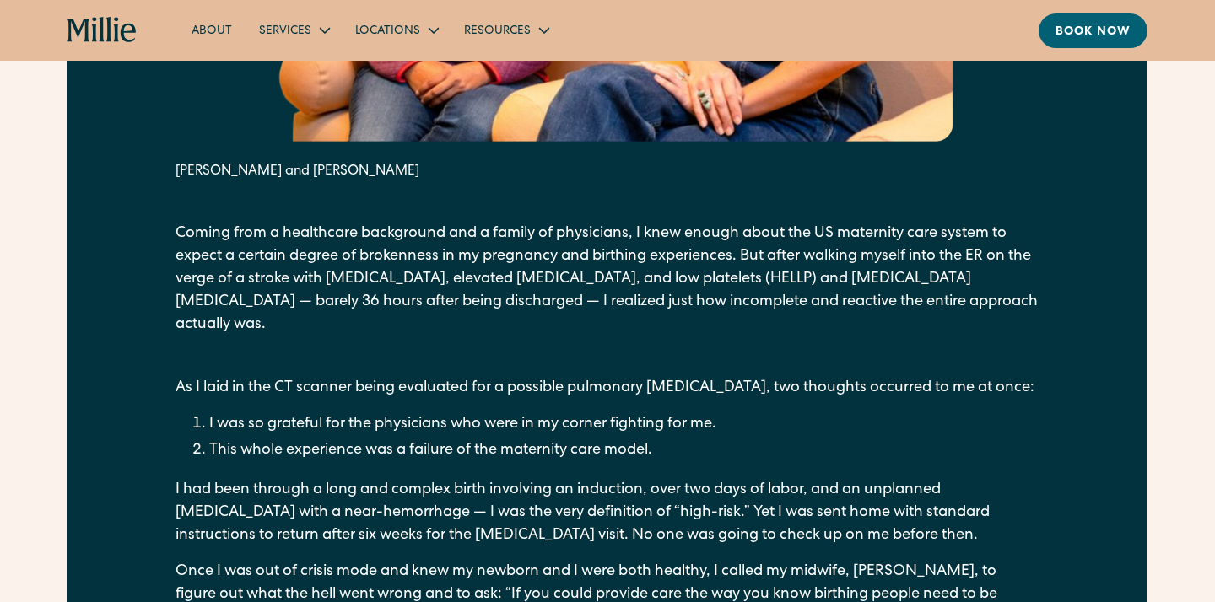
scroll to position [1220, 0]
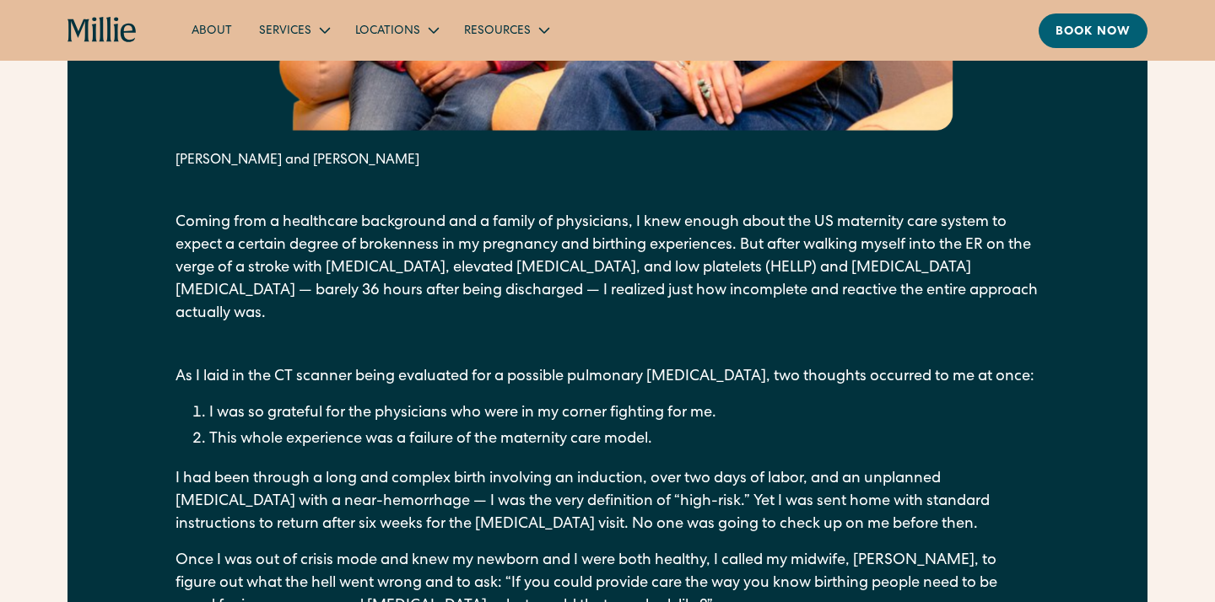
click at [566, 366] on p "As I laid in the CT scanner being evaluated for a possible pulmonary embolism, …" at bounding box center [607, 377] width 864 height 23
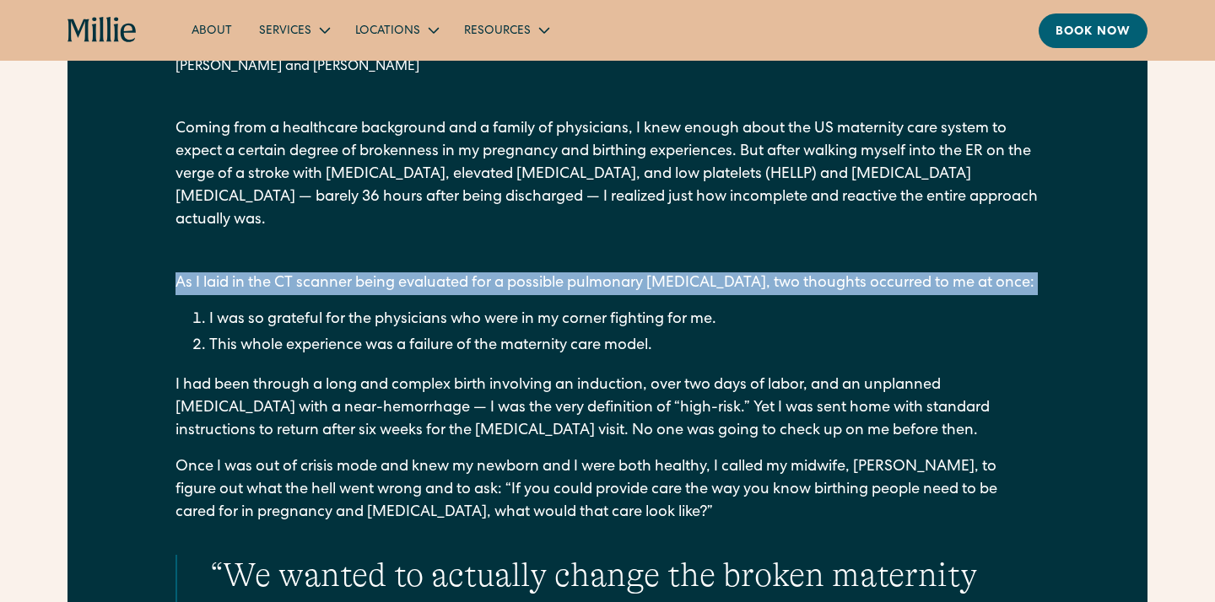
scroll to position [1315, 0]
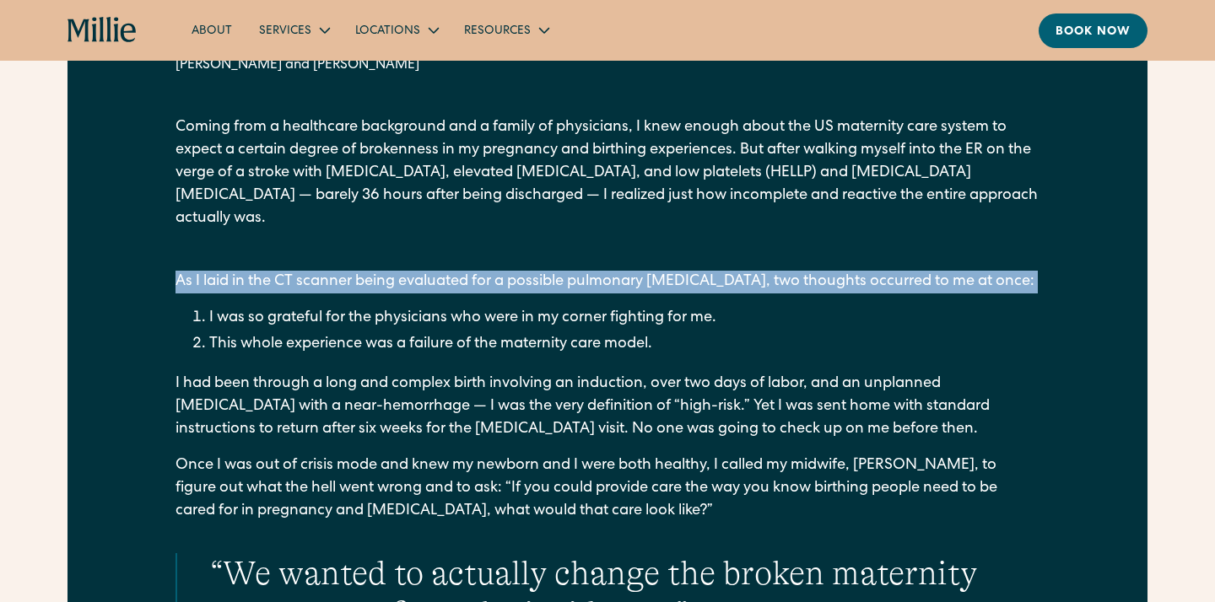
click at [571, 307] on li "I was so grateful for the physicians who were in my corner fighting for me." at bounding box center [624, 318] width 830 height 23
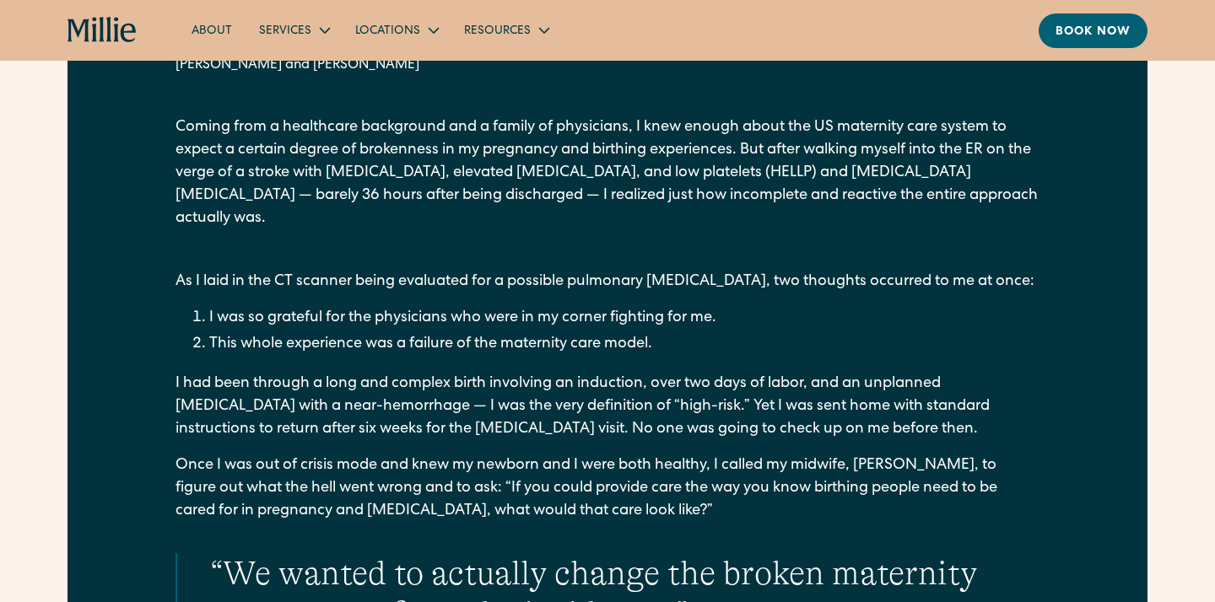
click at [571, 307] on li "I was so grateful for the physicians who were in my corner fighting for me." at bounding box center [624, 318] width 830 height 23
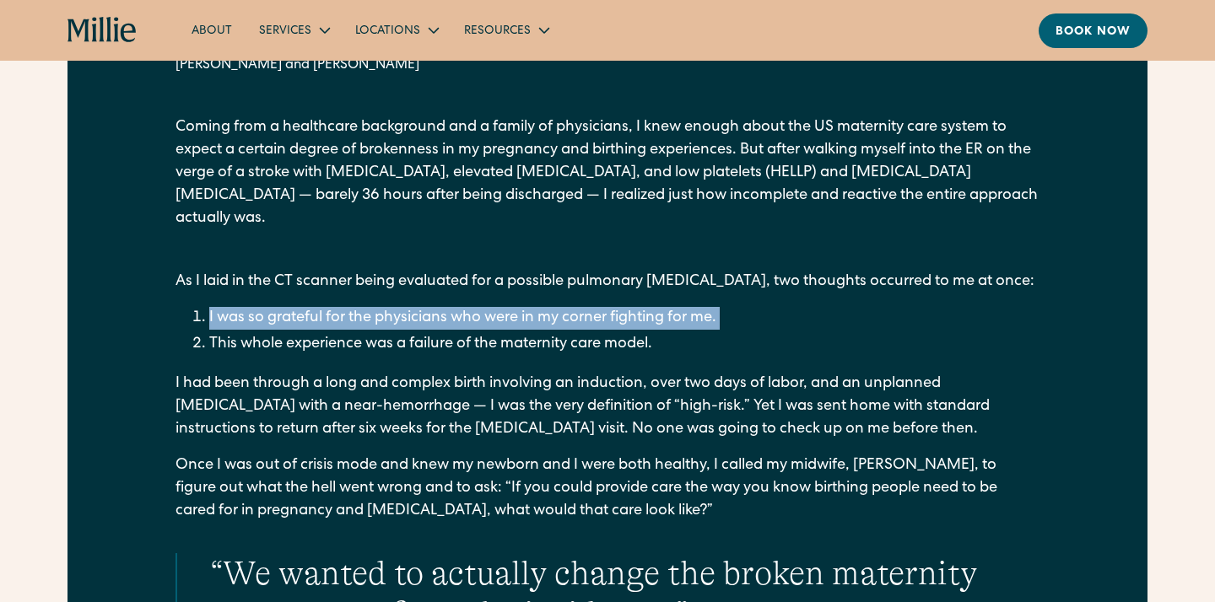
click at [571, 307] on li "I was so grateful for the physicians who were in my corner fighting for me." at bounding box center [624, 318] width 830 height 23
click at [564, 333] on li "This whole experience was a failure of the maternity care model." at bounding box center [624, 344] width 830 height 23
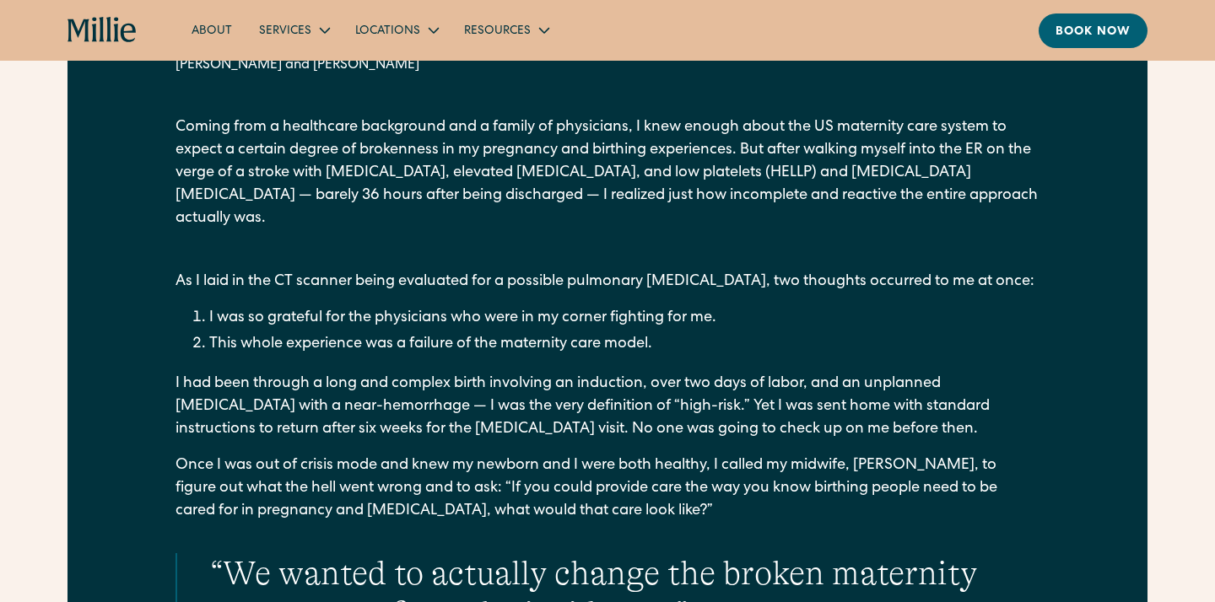
click at [564, 333] on li "This whole experience was a failure of the maternity care model." at bounding box center [624, 344] width 830 height 23
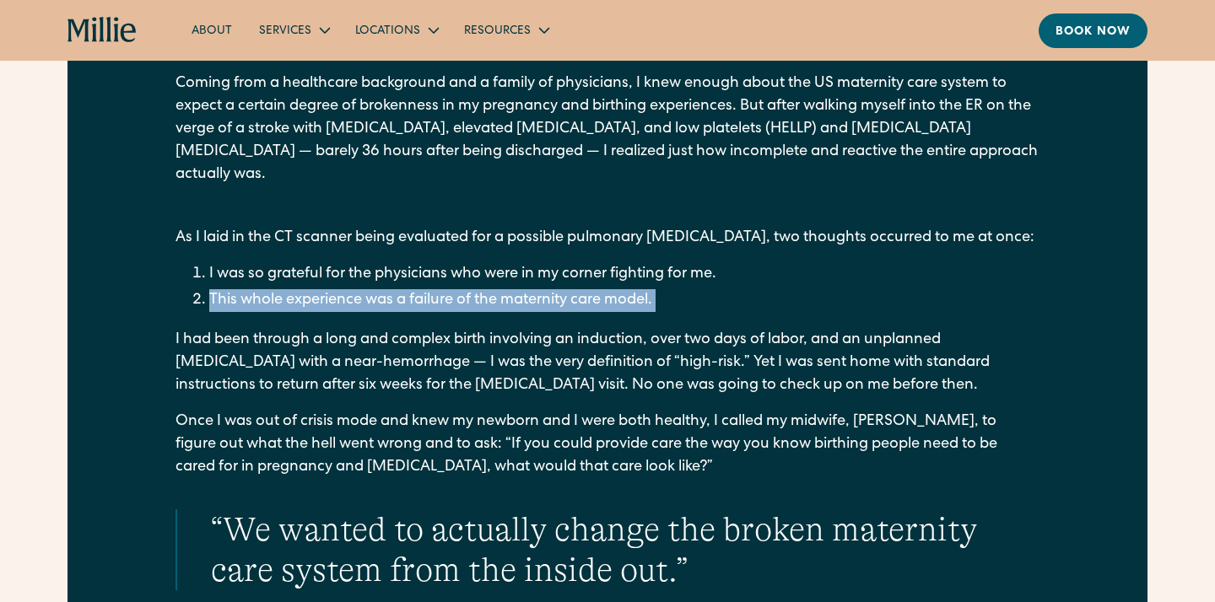
scroll to position [1361, 0]
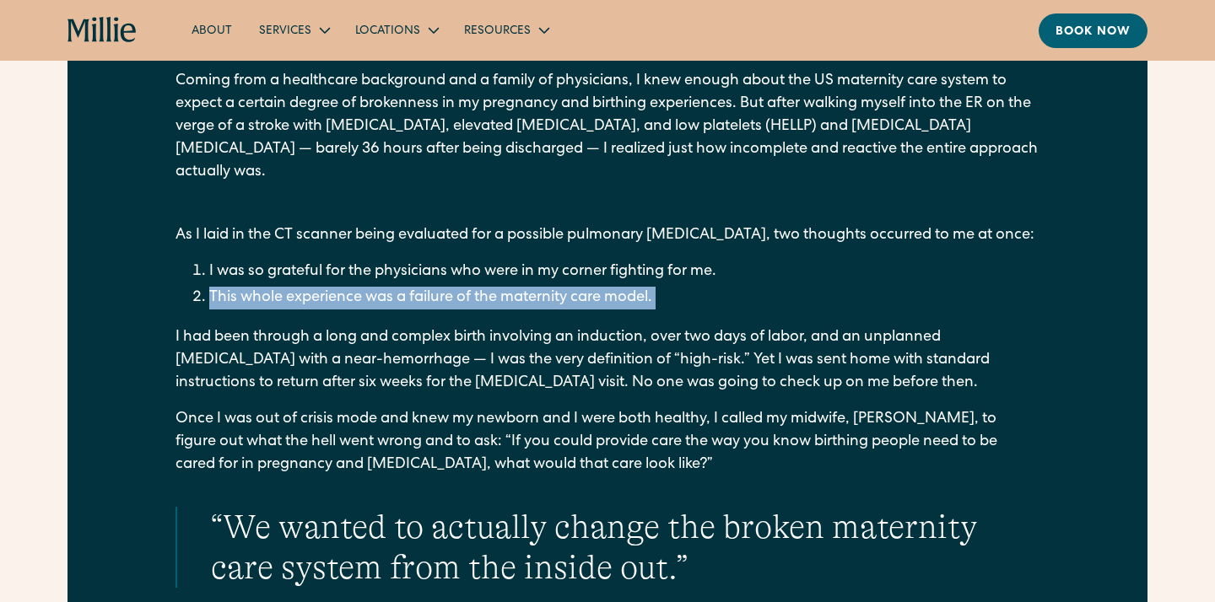
click at [564, 326] on p "I had been through a long and complex birth involving an induction, over two da…" at bounding box center [607, 360] width 864 height 68
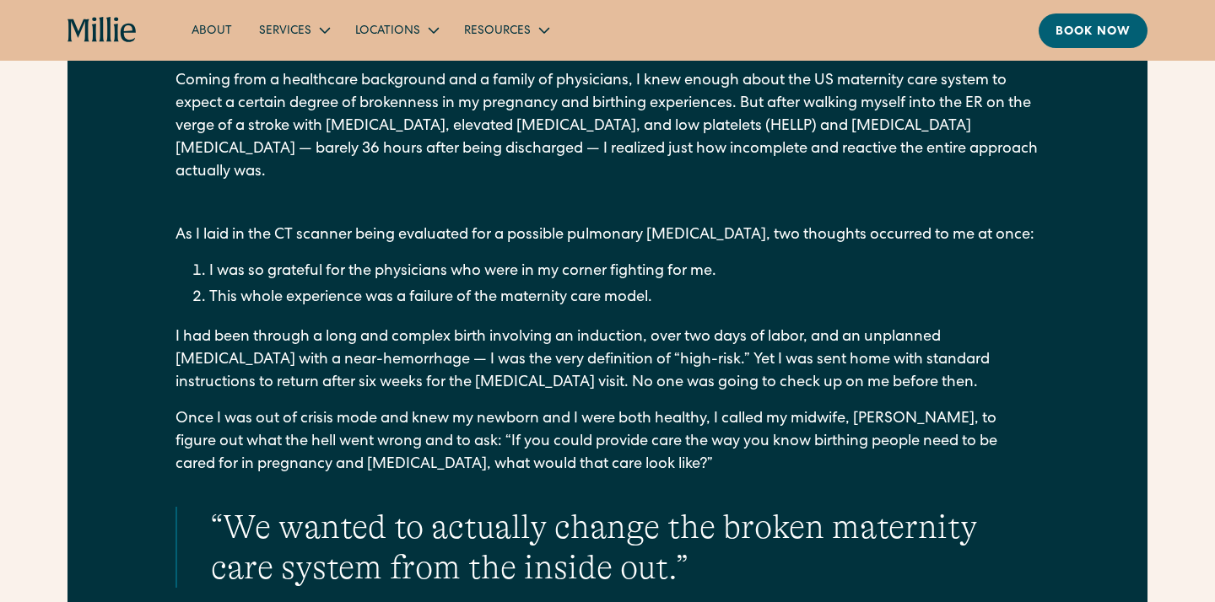
click at [564, 326] on p "I had been through a long and complex birth involving an induction, over two da…" at bounding box center [607, 360] width 864 height 68
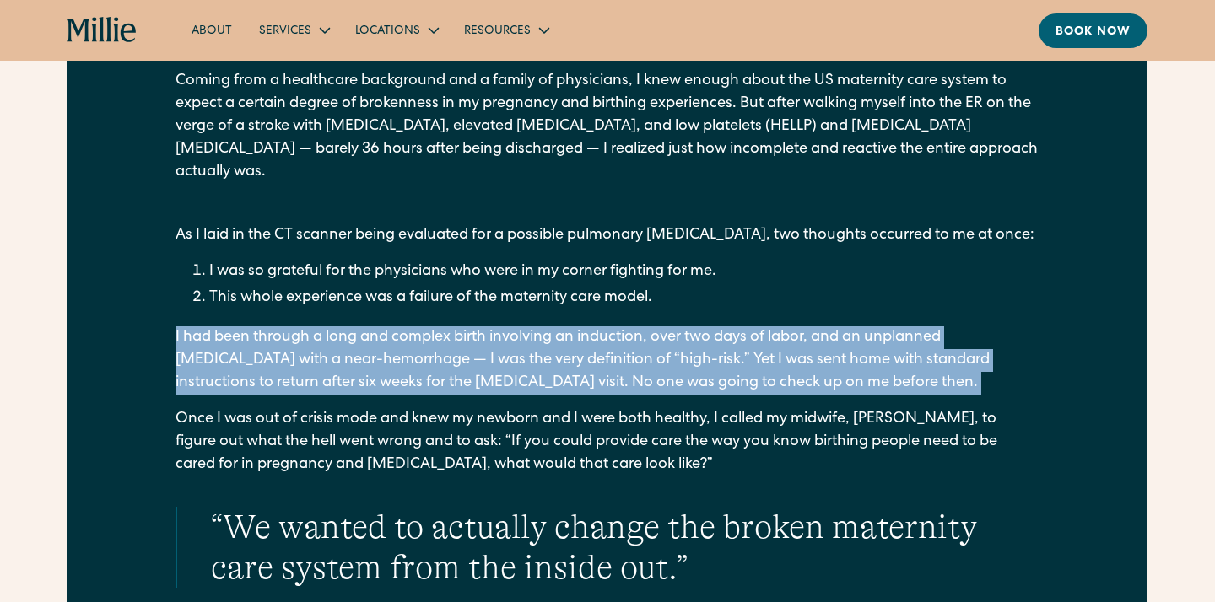
click at [564, 326] on p "I had been through a long and complex birth involving an induction, over two da…" at bounding box center [607, 360] width 864 height 68
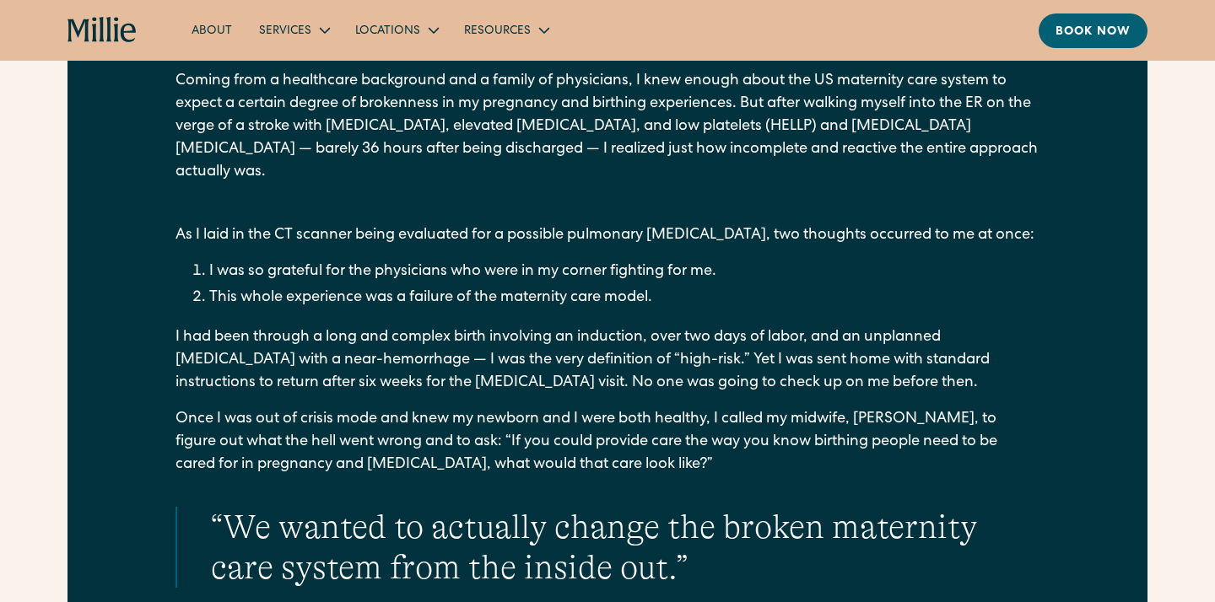
click at [564, 326] on p "I had been through a long and complex birth involving an induction, over two da…" at bounding box center [607, 360] width 864 height 68
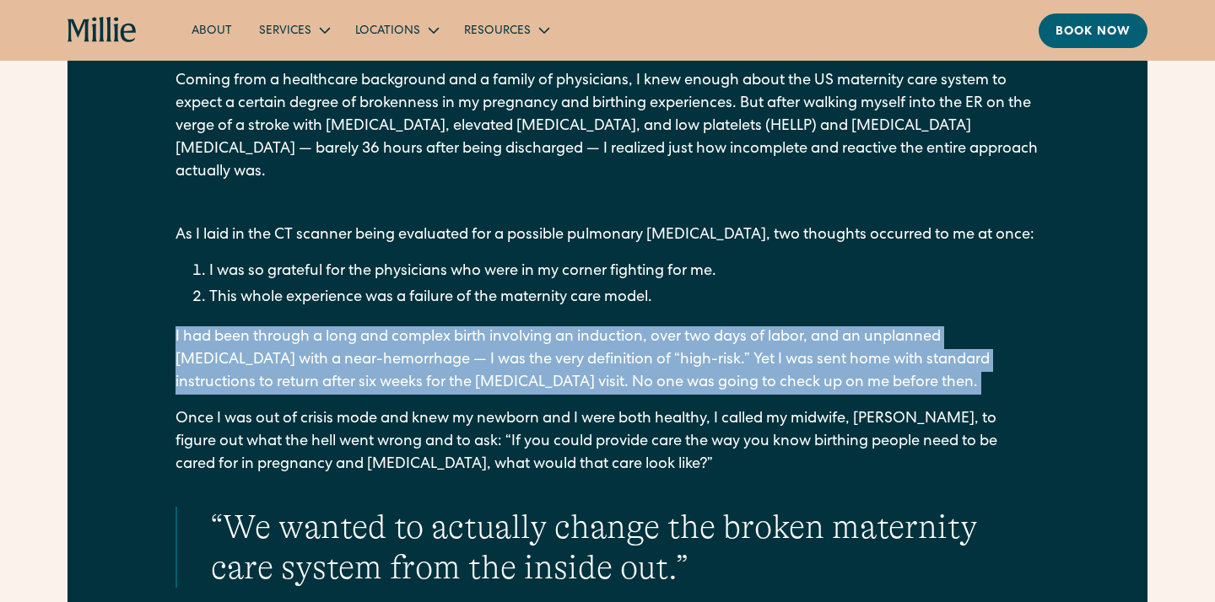
click at [564, 326] on p "I had been through a long and complex birth involving an induction, over two da…" at bounding box center [607, 360] width 864 height 68
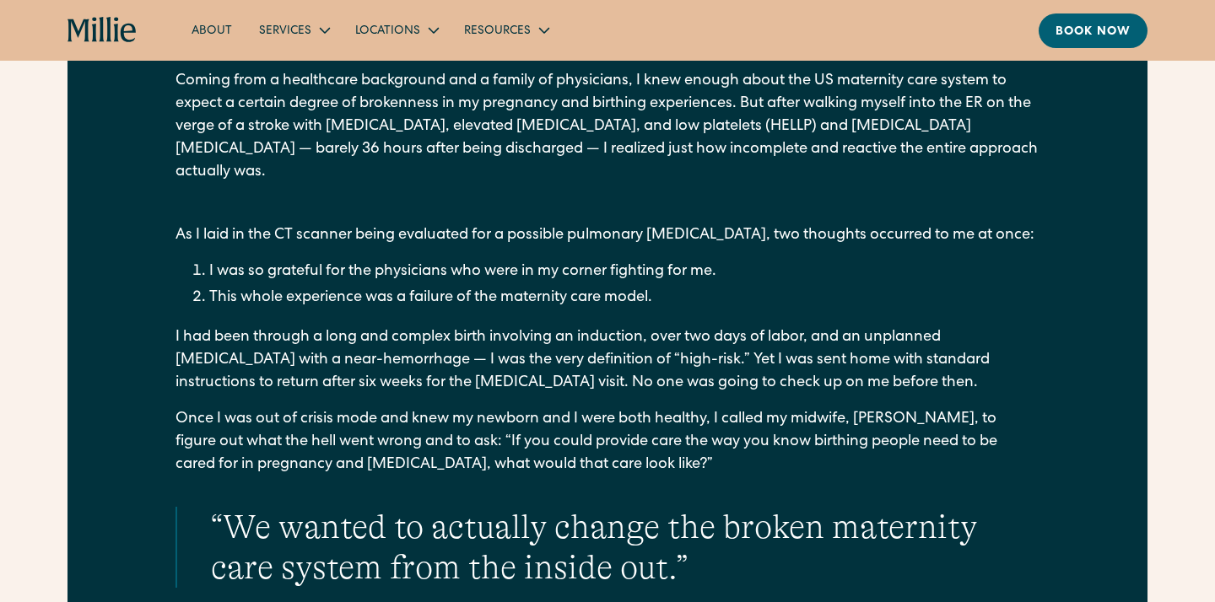
click at [564, 326] on p "I had been through a long and complex birth involving an induction, over two da…" at bounding box center [607, 360] width 864 height 68
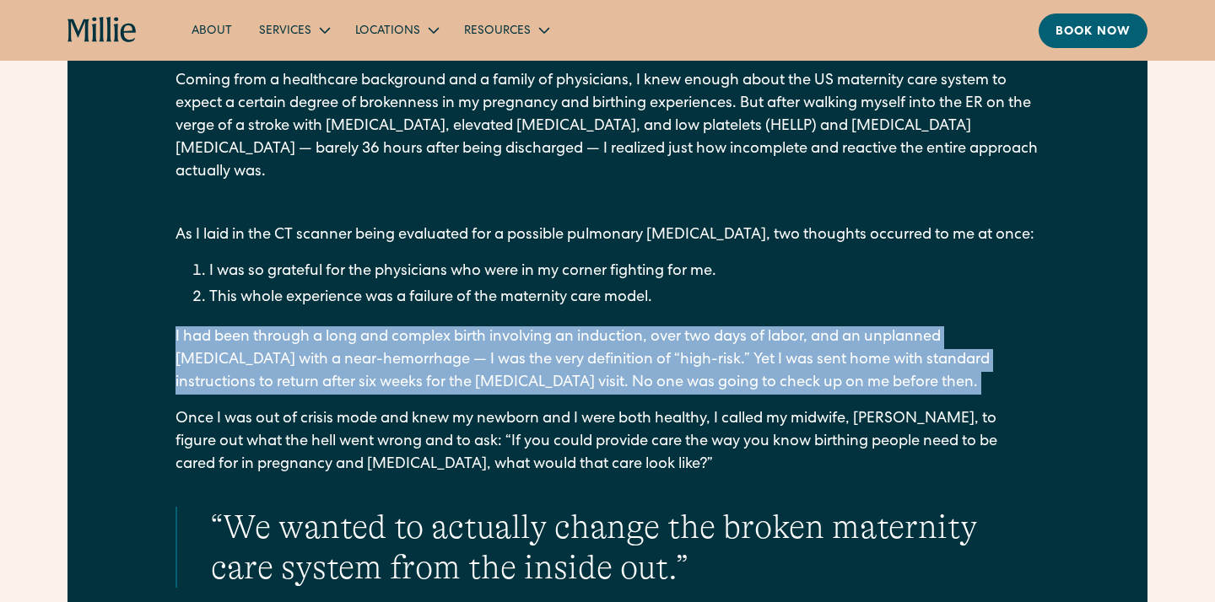
click at [564, 326] on p "I had been through a long and complex birth involving an induction, over two da…" at bounding box center [607, 360] width 864 height 68
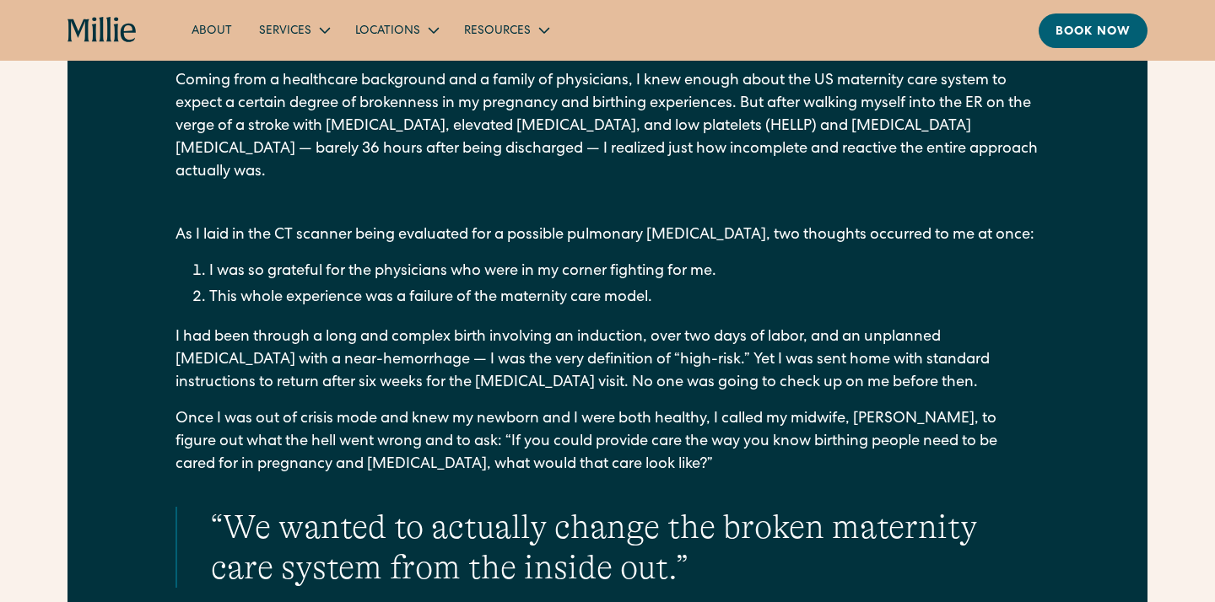
click at [564, 326] on p "I had been through a long and complex birth involving an induction, over two da…" at bounding box center [607, 360] width 864 height 68
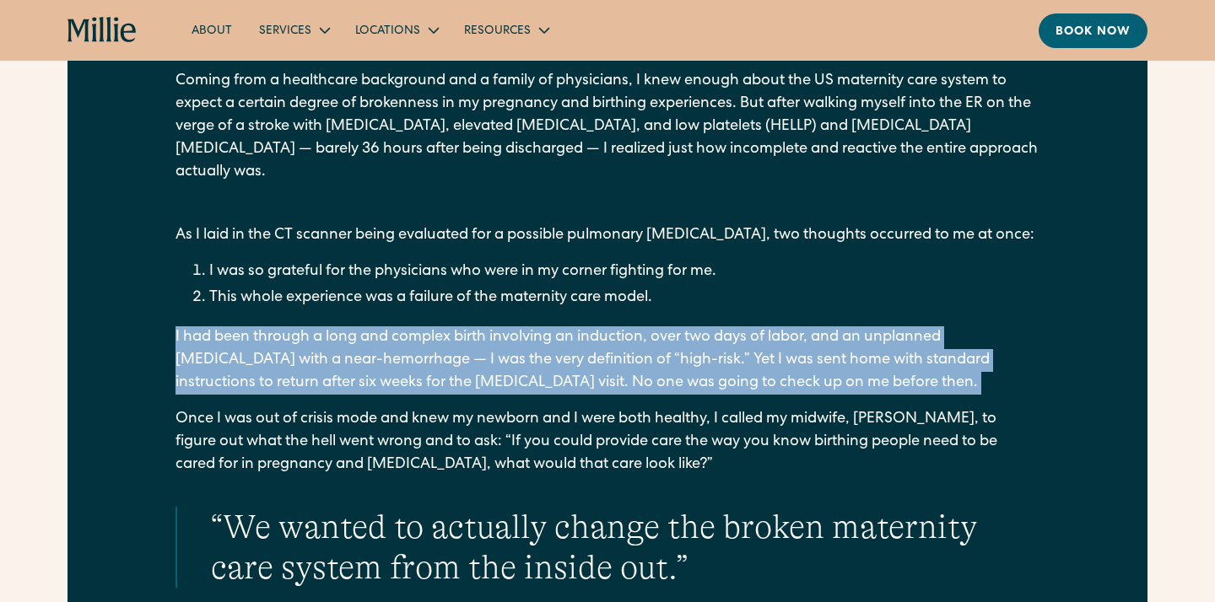
click at [564, 332] on p "I had been through a long and complex birth involving an induction, over two da…" at bounding box center [607, 360] width 864 height 68
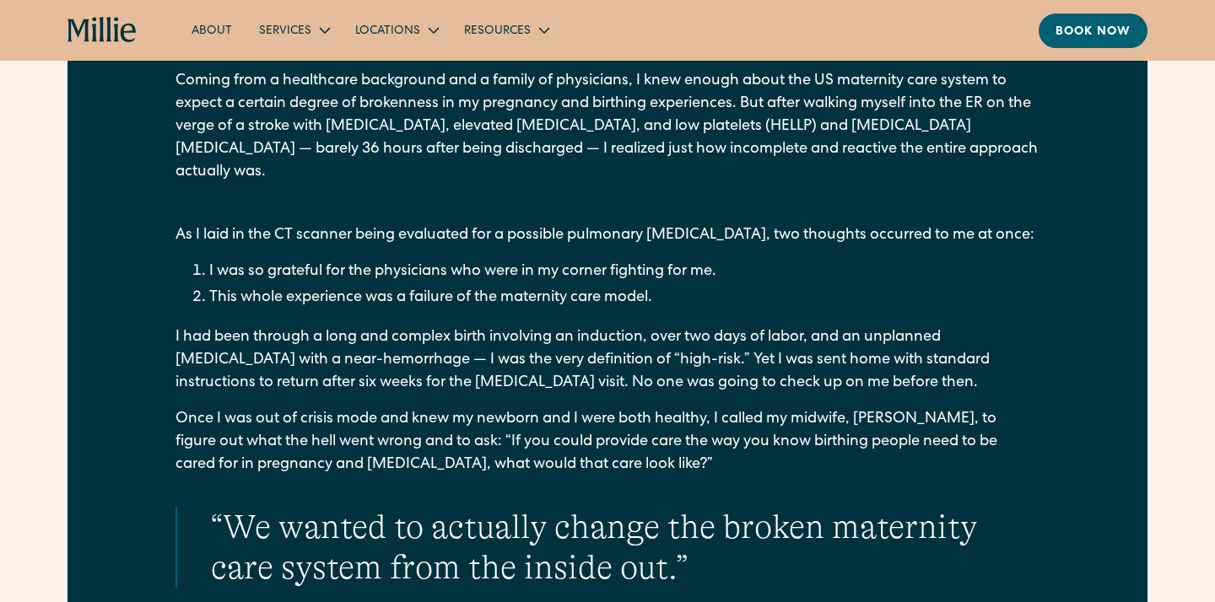
click at [564, 332] on p "I had been through a long and complex birth involving an induction, over two da…" at bounding box center [607, 360] width 864 height 68
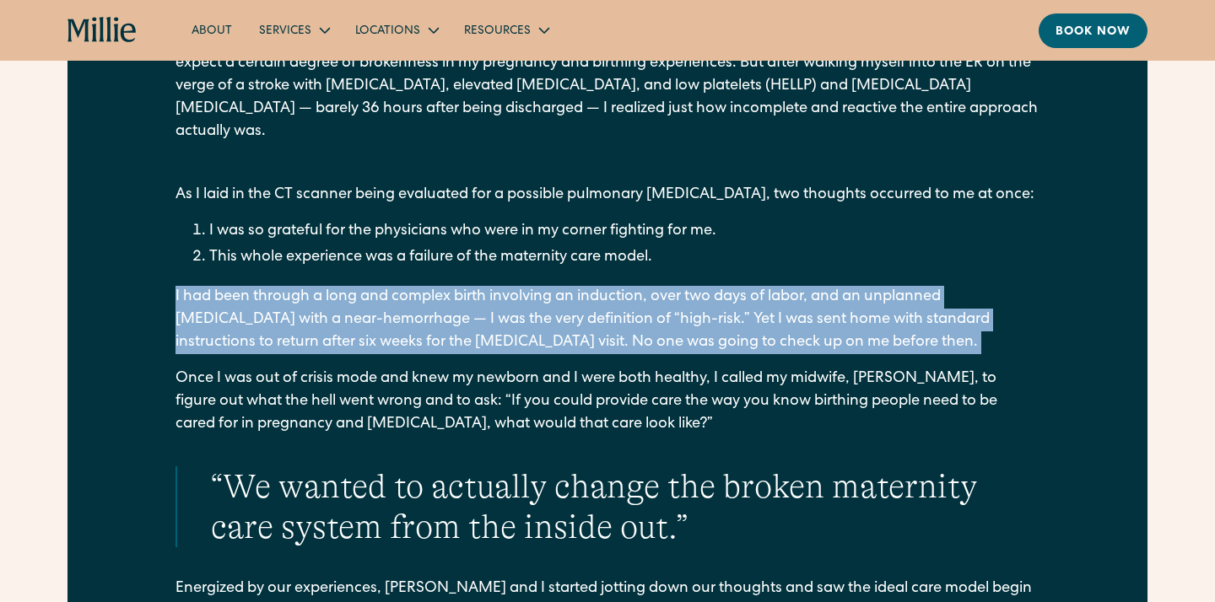
scroll to position [1404, 0]
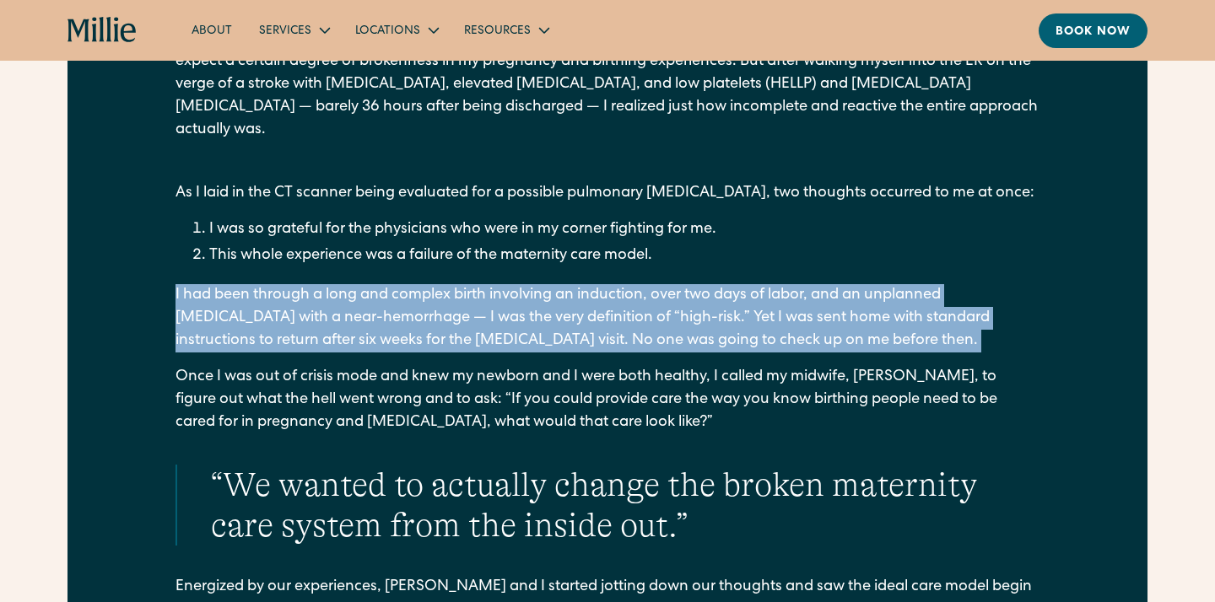
click at [574, 321] on p "I had been through a long and complex birth involving an induction, over two da…" at bounding box center [607, 318] width 864 height 68
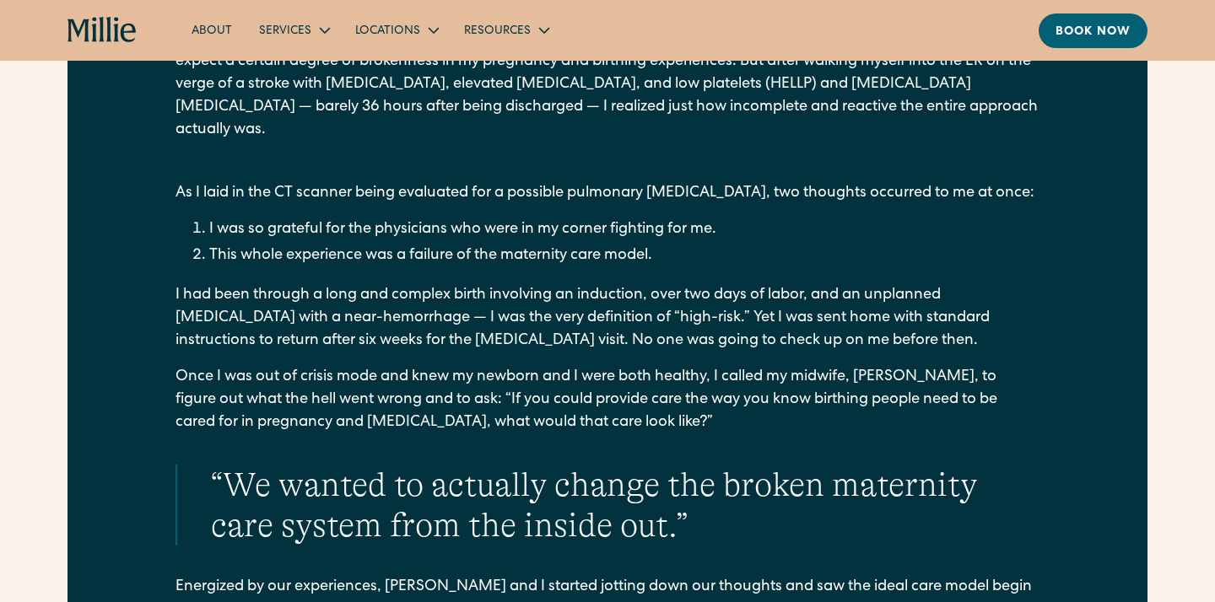
click at [574, 321] on p "I had been through a long and complex birth involving an induction, over two da…" at bounding box center [607, 318] width 864 height 68
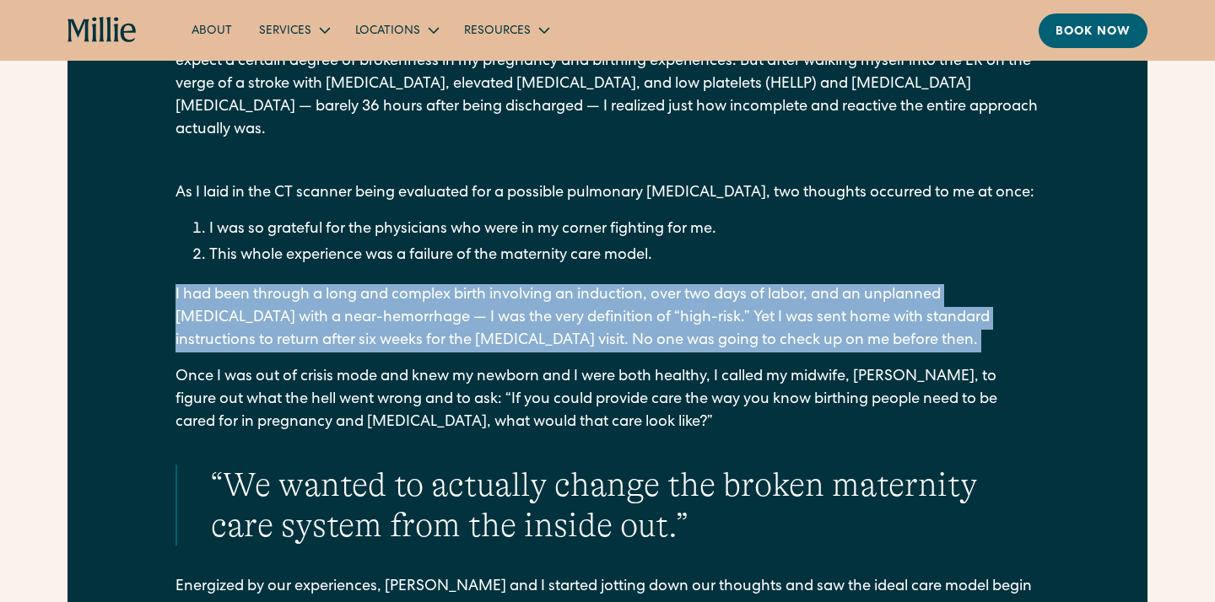
click at [574, 321] on p "I had been through a long and complex birth involving an induction, over two da…" at bounding box center [607, 318] width 864 height 68
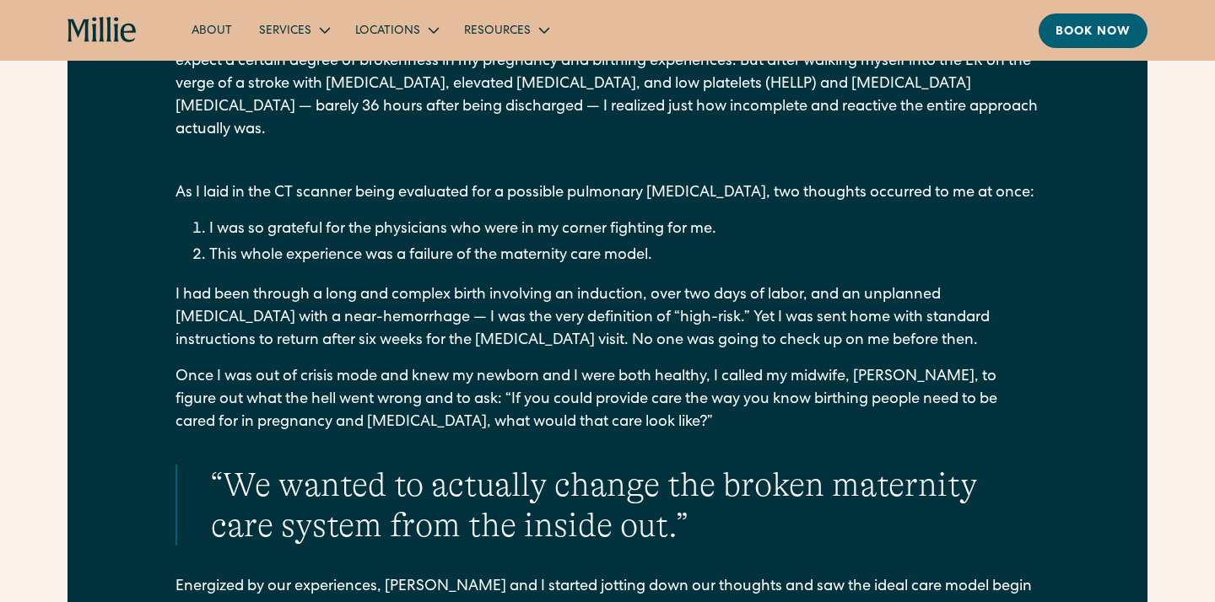
click at [574, 321] on p "I had been through a long and complex birth involving an induction, over two da…" at bounding box center [607, 318] width 864 height 68
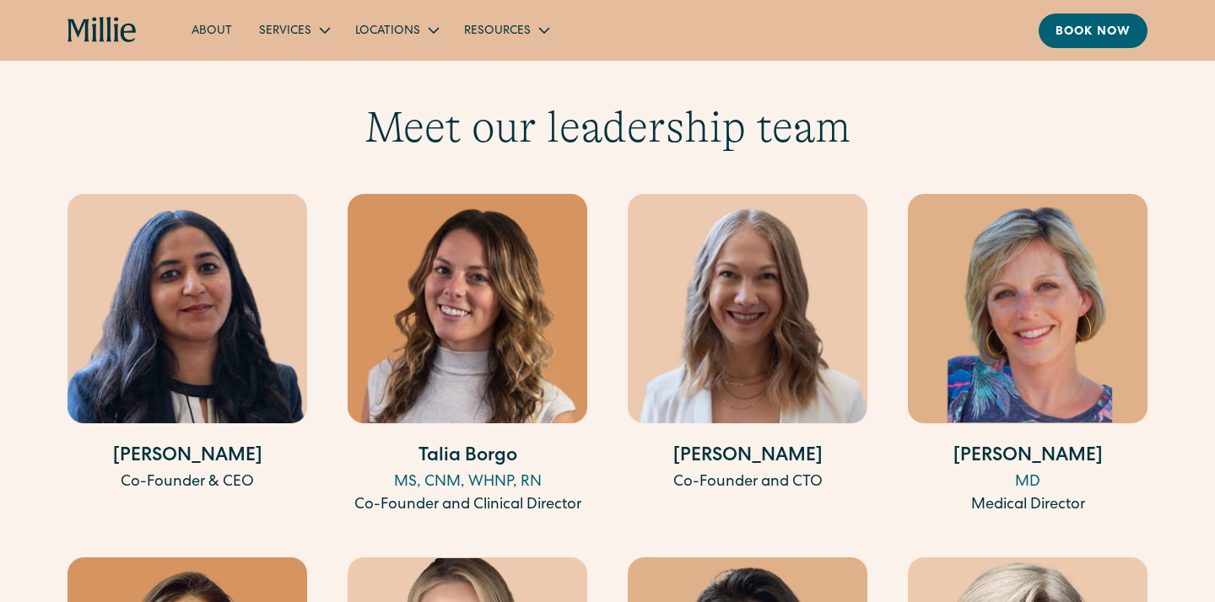
scroll to position [4863, 0]
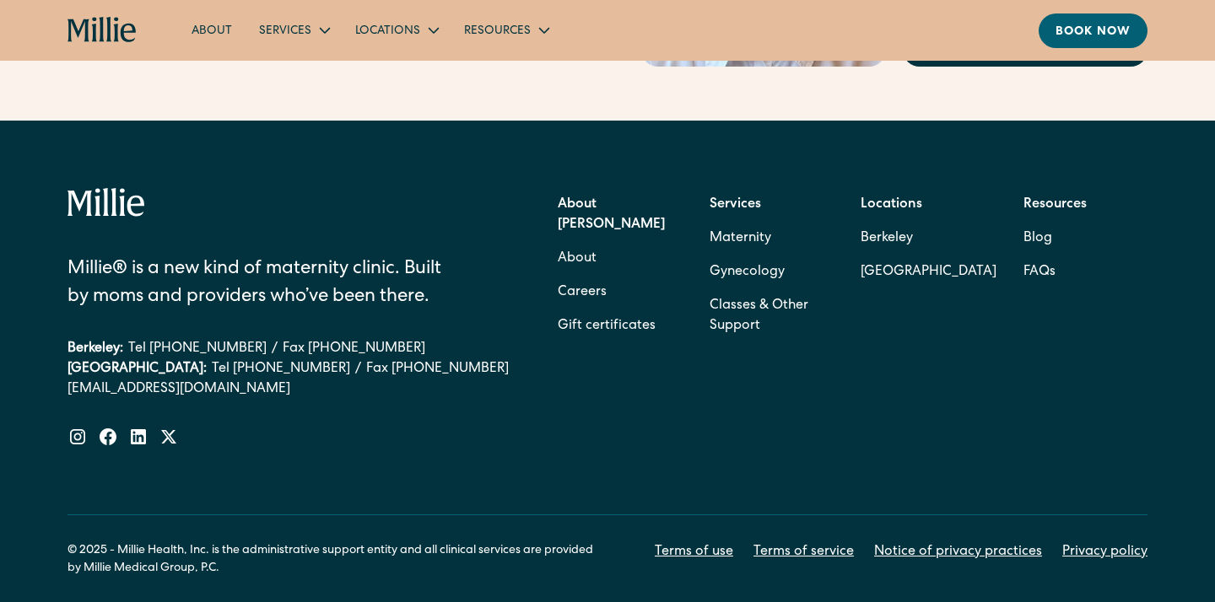
scroll to position [7214, 0]
